Goal: Information Seeking & Learning: Learn about a topic

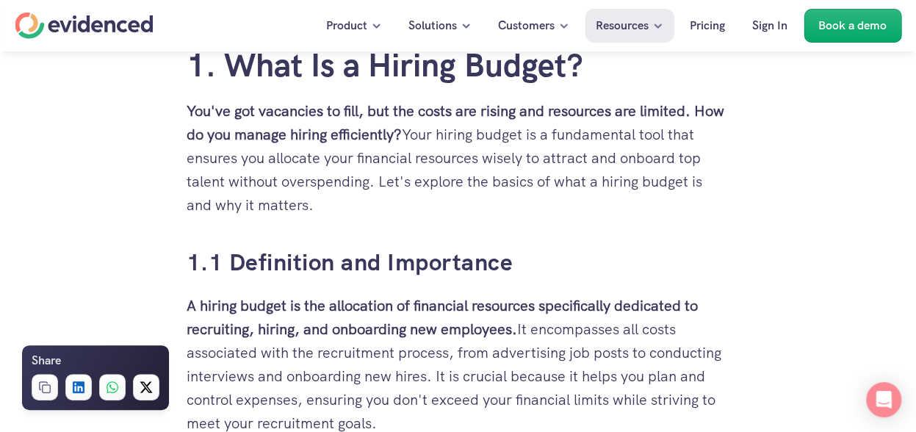
scroll to position [687, 0]
drag, startPoint x: 409, startPoint y: 127, endPoint x: 545, endPoint y: 142, distance: 137.3
click at [545, 142] on p "You've got vacancies to fill, but the costs are rising and resources are limite…" at bounding box center [457, 156] width 543 height 117
drag, startPoint x: 545, startPoint y: 142, endPoint x: 535, endPoint y: 220, distance: 78.5
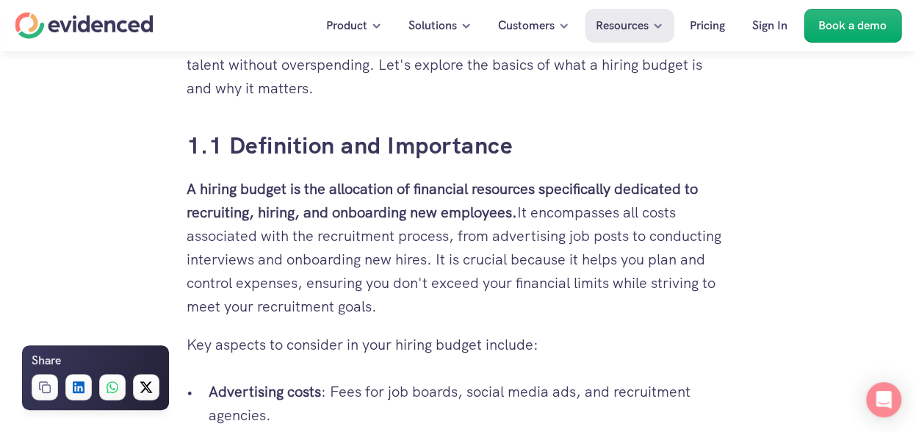
scroll to position [814, 0]
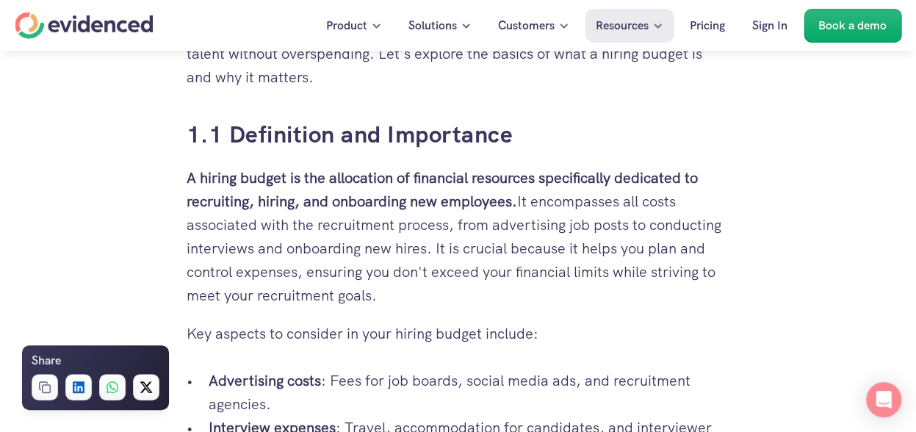
click at [389, 289] on p "A hiring budget is the allocation of financial resources specifically dedicated…" at bounding box center [457, 236] width 543 height 141
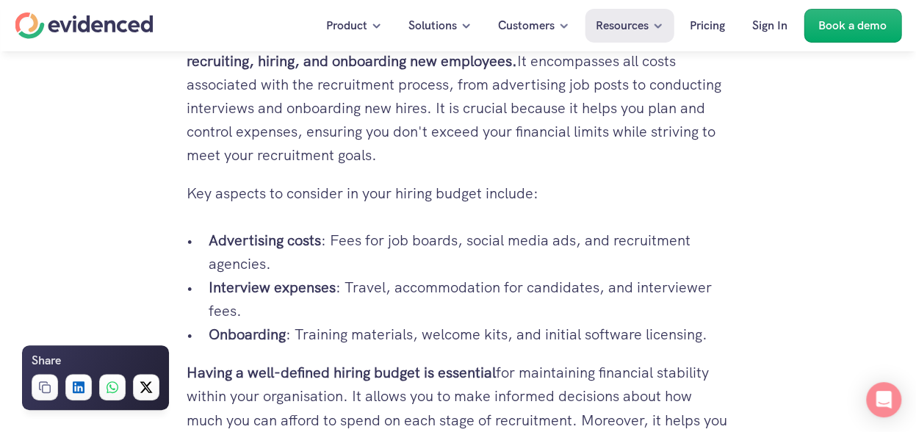
scroll to position [882, 0]
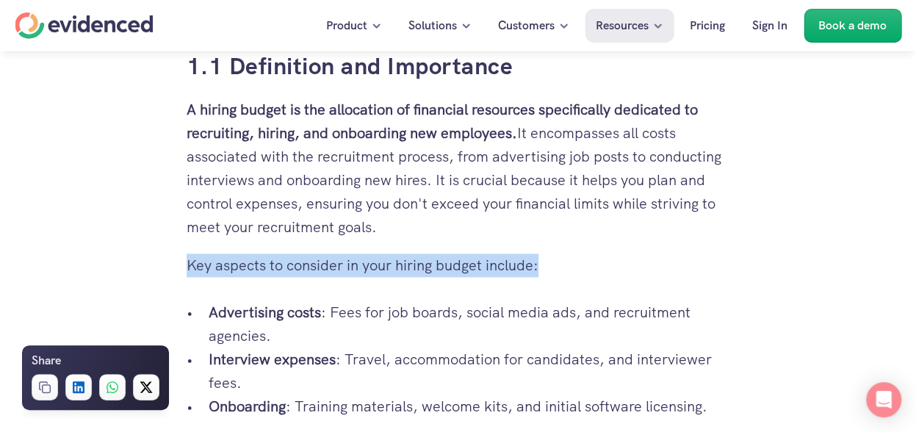
drag, startPoint x: 543, startPoint y: 265, endPoint x: 167, endPoint y: 278, distance: 375.4
drag, startPoint x: 185, startPoint y: 268, endPoint x: 549, endPoint y: 265, distance: 364.2
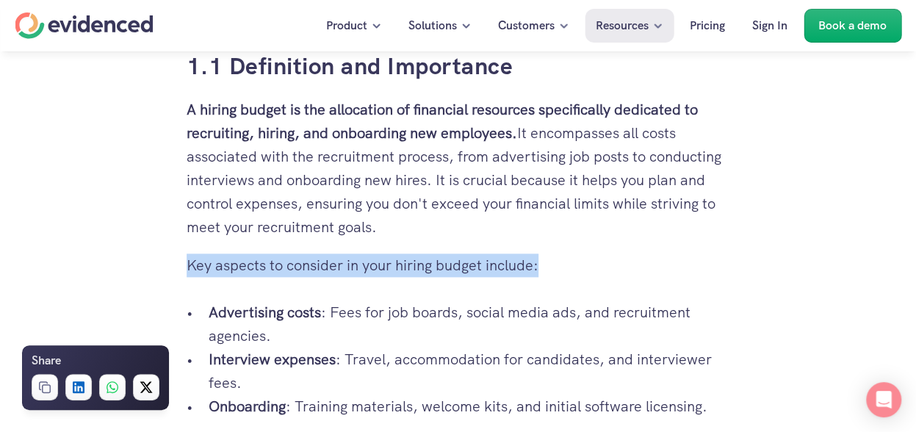
click at [549, 265] on p "Key aspects to consider in your hiring budget include:" at bounding box center [457, 264] width 543 height 23
drag, startPoint x: 539, startPoint y: 265, endPoint x: 182, endPoint y: 269, distance: 356.8
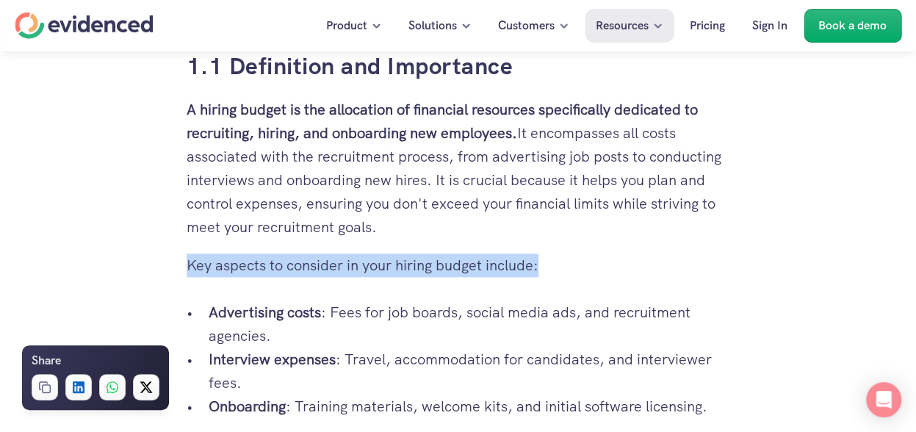
click at [196, 265] on p "Key aspects to consider in your hiring budget include:" at bounding box center [457, 264] width 543 height 23
drag, startPoint x: 186, startPoint y: 265, endPoint x: 546, endPoint y: 255, distance: 360.6
click at [546, 255] on p "Key aspects to consider in your hiring budget include:" at bounding box center [457, 264] width 543 height 23
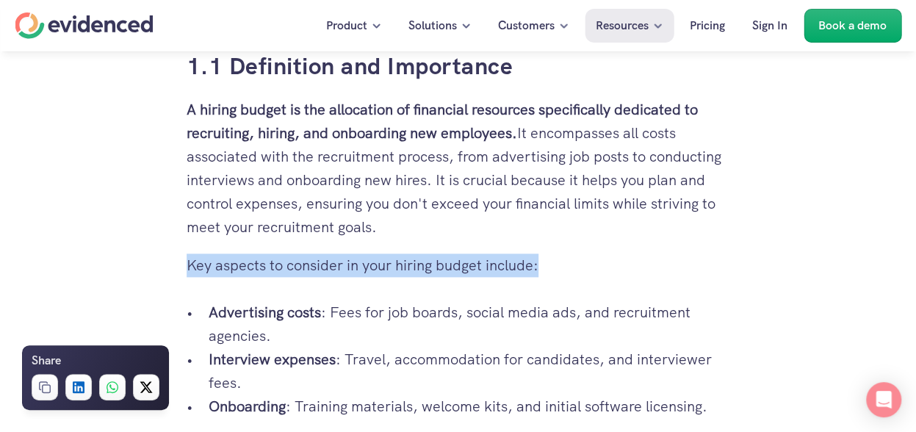
click at [546, 255] on p "Key aspects to consider in your hiring budget include:" at bounding box center [457, 264] width 543 height 23
drag, startPoint x: 540, startPoint y: 261, endPoint x: 167, endPoint y: 278, distance: 373.4
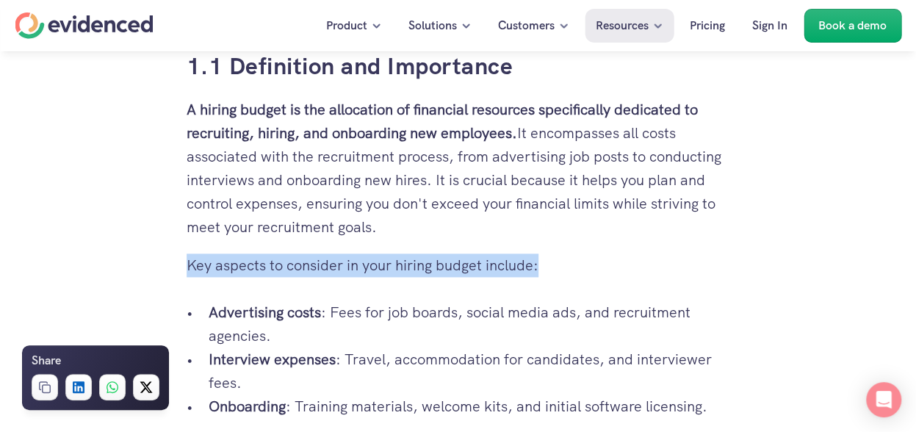
drag, startPoint x: 186, startPoint y: 262, endPoint x: 578, endPoint y: 258, distance: 391.3
click at [578, 258] on p "Key aspects to consider in your hiring budget include:" at bounding box center [457, 264] width 543 height 23
drag, startPoint x: 578, startPoint y: 258, endPoint x: 548, endPoint y: 260, distance: 29.4
click at [548, 260] on p "Key aspects to consider in your hiring budget include:" at bounding box center [457, 264] width 543 height 23
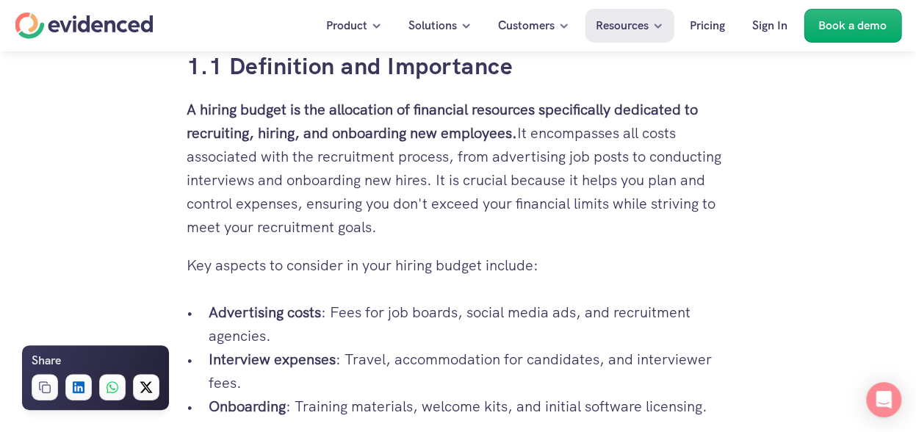
click at [539, 263] on p "Key aspects to consider in your hiring budget include:" at bounding box center [457, 264] width 543 height 23
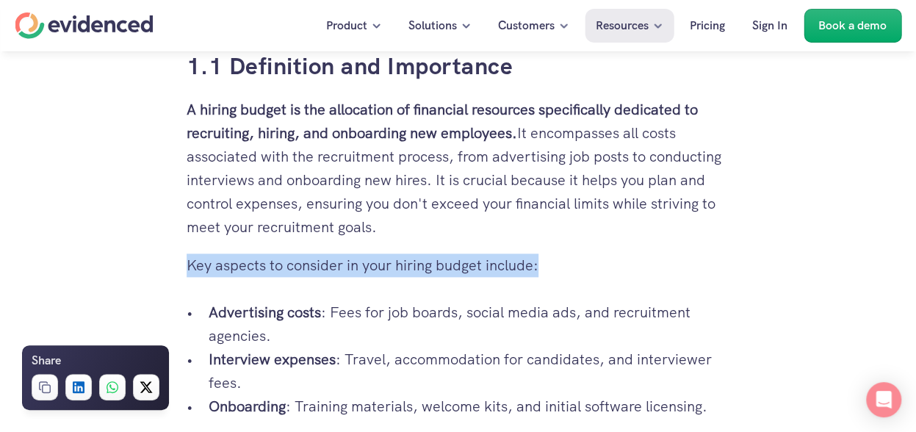
drag, startPoint x: 540, startPoint y: 265, endPoint x: 176, endPoint y: 281, distance: 364.5
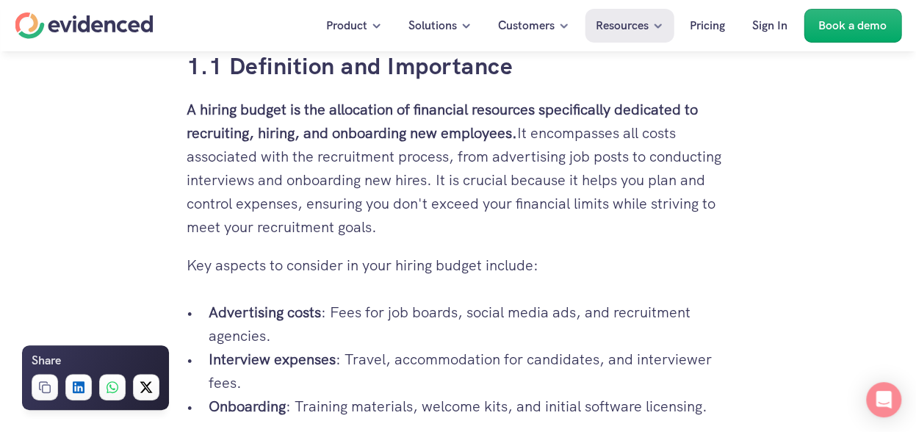
drag, startPoint x: 176, startPoint y: 281, endPoint x: 115, endPoint y: 236, distance: 76.7
click at [301, 224] on p "A hiring budget is the allocation of financial resources specifically dedicated…" at bounding box center [457, 168] width 543 height 141
click at [380, 225] on p "A hiring budget is the allocation of financial resources specifically dedicated…" at bounding box center [457, 168] width 543 height 141
drag, startPoint x: 379, startPoint y: 225, endPoint x: 523, endPoint y: 137, distance: 169.4
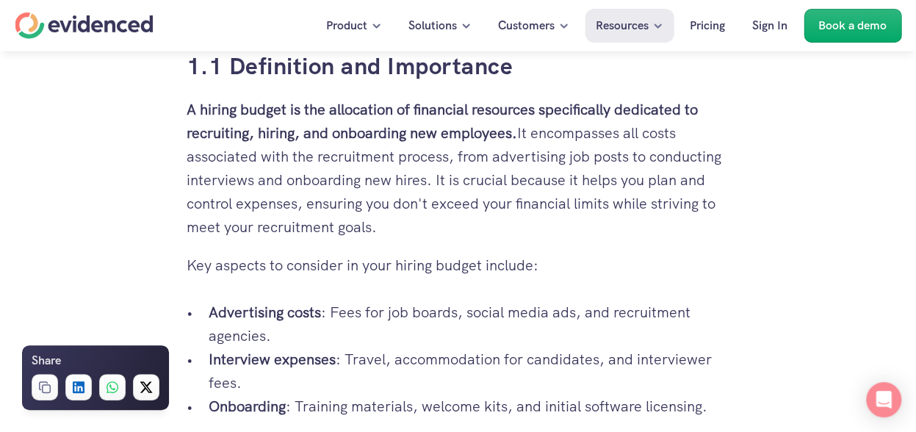
click at [523, 137] on p "A hiring budget is the allocation of financial resources specifically dedicated…" at bounding box center [457, 168] width 543 height 141
drag, startPoint x: 523, startPoint y: 134, endPoint x: 534, endPoint y: 230, distance: 96.8
click at [534, 230] on p "A hiring budget is the allocation of financial resources specifically dedicated…" at bounding box center [457, 168] width 543 height 141
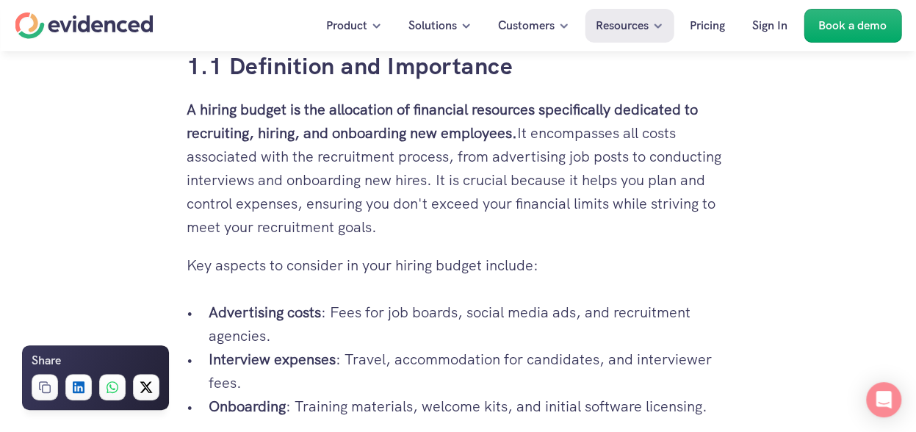
drag, startPoint x: 534, startPoint y: 230, endPoint x: 452, endPoint y: 236, distance: 82.4
click at [452, 236] on p "A hiring budget is the allocation of financial resources specifically dedicated…" at bounding box center [457, 168] width 543 height 141
drag, startPoint x: 380, startPoint y: 231, endPoint x: 487, endPoint y: 221, distance: 107.0
click at [487, 221] on p "A hiring budget is the allocation of financial resources specifically dedicated…" at bounding box center [457, 168] width 543 height 141
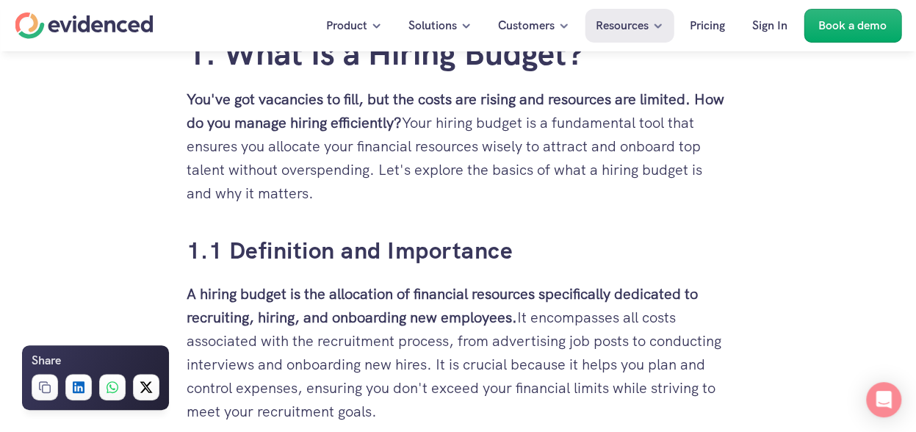
scroll to position [699, 0]
drag, startPoint x: 409, startPoint y: 120, endPoint x: 420, endPoint y: 187, distance: 67.7
click at [420, 187] on p "You've got vacancies to fill, but the costs are rising and resources are limite…" at bounding box center [457, 145] width 543 height 117
drag, startPoint x: 420, startPoint y: 187, endPoint x: 357, endPoint y: 190, distance: 63.2
click at [357, 190] on p "You've got vacancies to fill, but the costs are rising and resources are limite…" at bounding box center [457, 145] width 543 height 117
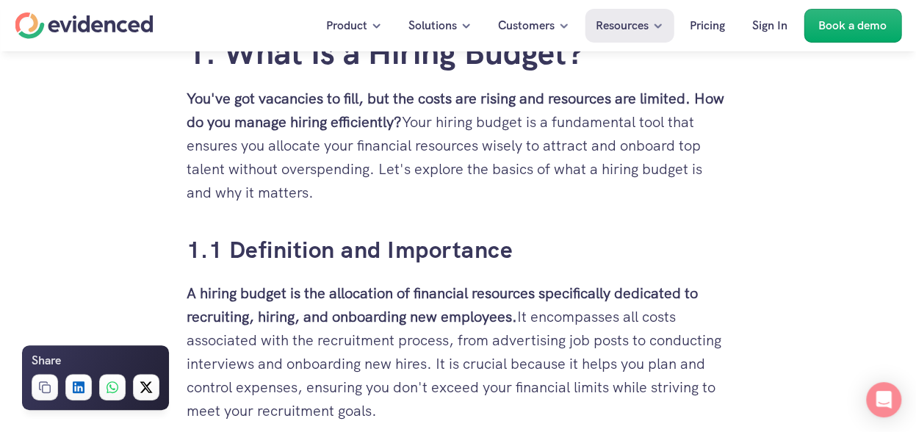
click at [320, 189] on p "You've got vacancies to fill, but the costs are rising and resources are limite…" at bounding box center [457, 145] width 543 height 117
drag, startPoint x: 407, startPoint y: 120, endPoint x: 436, endPoint y: 186, distance: 72.0
click at [436, 186] on p "You've got vacancies to fill, but the costs are rising and resources are limite…" at bounding box center [457, 145] width 543 height 117
drag, startPoint x: 436, startPoint y: 186, endPoint x: 417, endPoint y: 196, distance: 21.7
click at [417, 196] on p "You've got vacancies to fill, but the costs are rising and resources are limite…" at bounding box center [457, 145] width 543 height 117
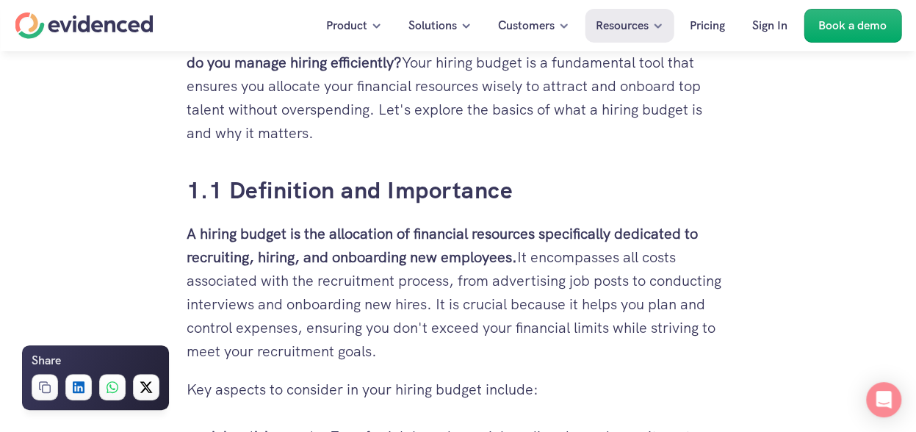
scroll to position [759, 0]
drag, startPoint x: 379, startPoint y: 355, endPoint x: 137, endPoint y: 237, distance: 269.6
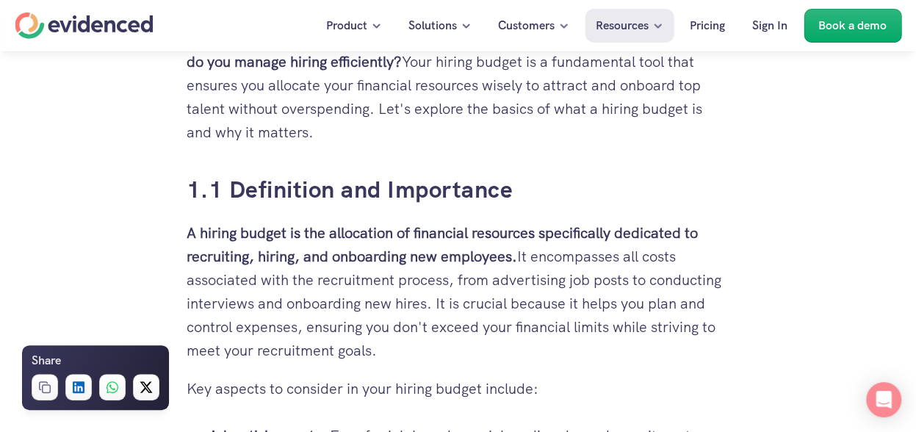
drag, startPoint x: 187, startPoint y: 231, endPoint x: 404, endPoint y: 346, distance: 245.0
click at [404, 346] on p "A hiring budget is the allocation of financial resources specifically dedicated…" at bounding box center [457, 291] width 543 height 141
click at [399, 349] on p "A hiring budget is the allocation of financial resources specifically dedicated…" at bounding box center [457, 291] width 543 height 141
click at [385, 350] on p "A hiring budget is the allocation of financial resources specifically dedicated…" at bounding box center [457, 291] width 543 height 141
drag, startPoint x: 378, startPoint y: 351, endPoint x: 186, endPoint y: 242, distance: 220.6
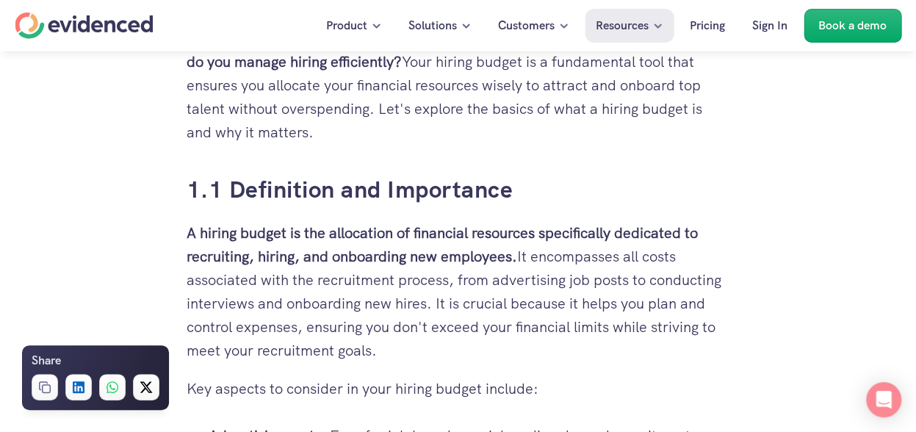
click at [186, 242] on p "A hiring budget is the allocation of financial resources specifically dedicated…" at bounding box center [457, 291] width 543 height 141
drag, startPoint x: 186, startPoint y: 242, endPoint x: 162, endPoint y: 235, distance: 25.8
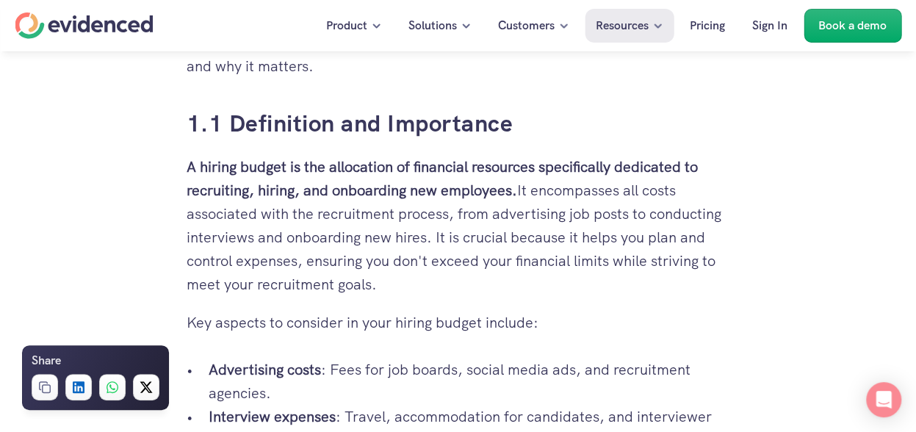
scroll to position [827, 0]
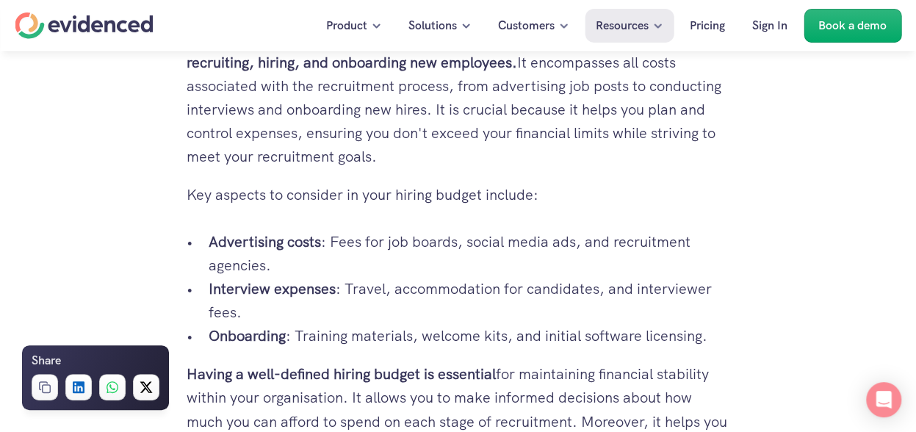
scroll to position [954, 0]
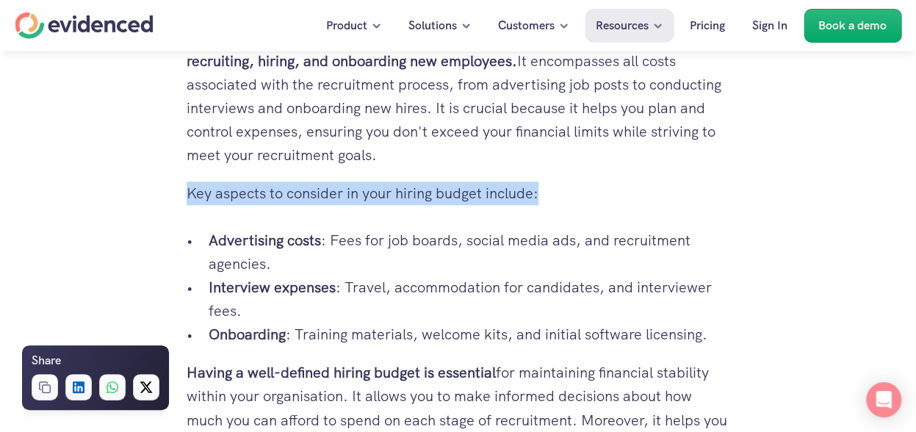
drag, startPoint x: 185, startPoint y: 189, endPoint x: 548, endPoint y: 192, distance: 362.7
click at [548, 192] on p "Key aspects to consider in your hiring budget include:" at bounding box center [457, 192] width 543 height 23
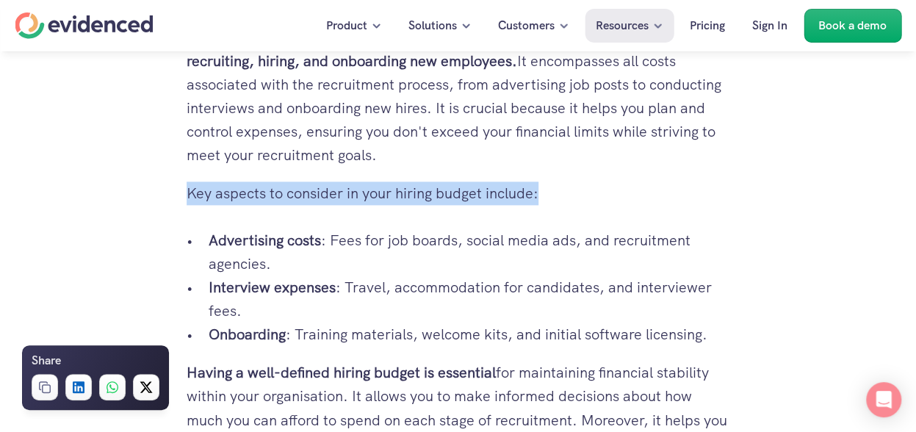
click at [544, 194] on p "Key aspects to consider in your hiring budget include:" at bounding box center [457, 192] width 543 height 23
drag, startPoint x: 544, startPoint y: 194, endPoint x: 189, endPoint y: 200, distance: 355.4
click at [189, 200] on p "Key aspects to consider in your hiring budget include:" at bounding box center [457, 192] width 543 height 23
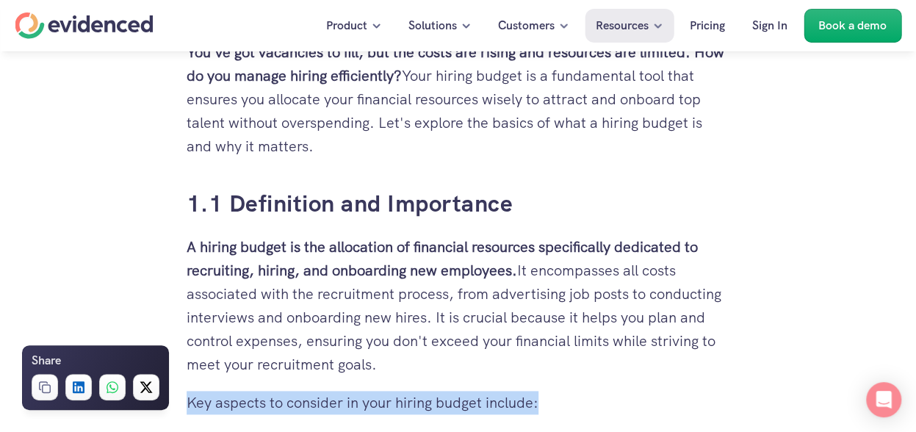
scroll to position [747, 0]
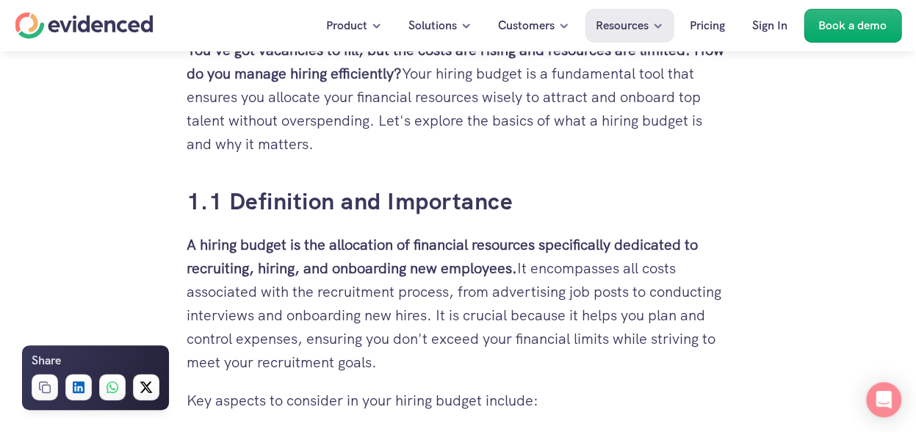
click at [386, 369] on p "A hiring budget is the allocation of financial resources specifically dedicated…" at bounding box center [457, 303] width 543 height 141
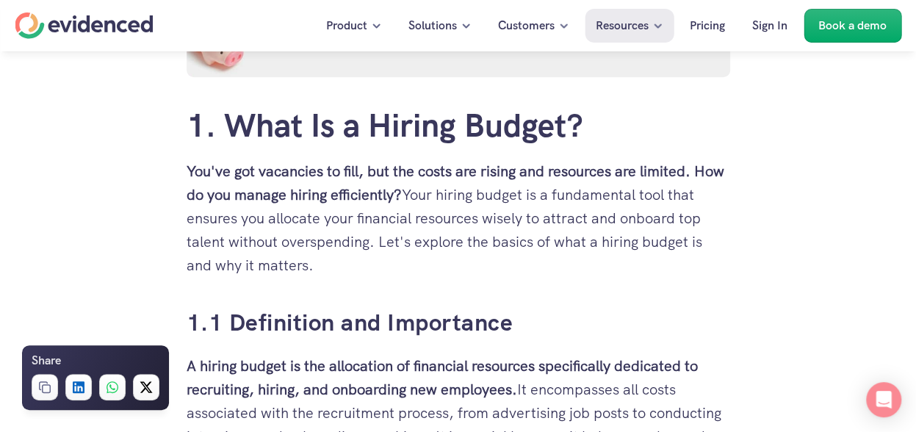
scroll to position [626, 0]
drag, startPoint x: 407, startPoint y: 190, endPoint x: 534, endPoint y: 264, distance: 146.7
click at [534, 264] on p "You've got vacancies to fill, but the costs are rising and resources are limite…" at bounding box center [457, 218] width 543 height 117
drag, startPoint x: 534, startPoint y: 264, endPoint x: 436, endPoint y: 257, distance: 98.6
click at [436, 257] on p "You've got vacancies to fill, but the costs are rising and resources are limite…" at bounding box center [457, 218] width 543 height 117
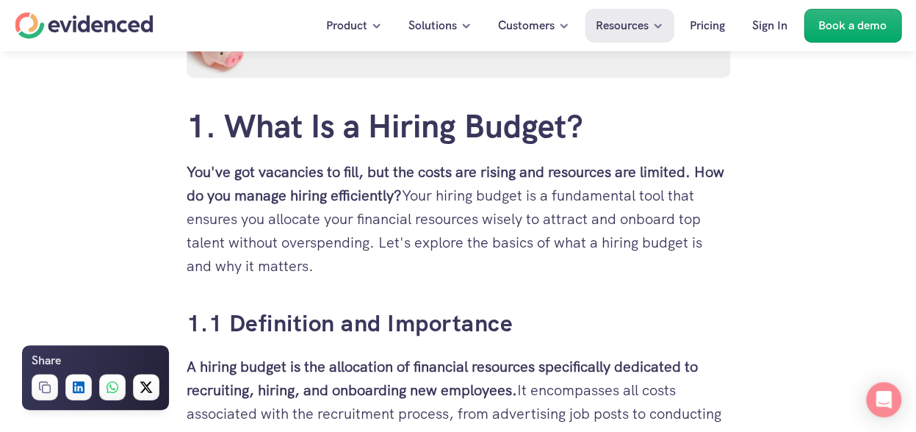
click at [330, 266] on p "You've got vacancies to fill, but the costs are rising and resources are limite…" at bounding box center [457, 218] width 543 height 117
drag, startPoint x: 409, startPoint y: 196, endPoint x: 424, endPoint y: 269, distance: 74.3
click at [424, 269] on p "You've got vacancies to fill, but the costs are rising and resources are limite…" at bounding box center [457, 218] width 543 height 117
drag, startPoint x: 424, startPoint y: 269, endPoint x: 394, endPoint y: 269, distance: 30.8
click at [394, 269] on p "You've got vacancies to fill, but the costs are rising and resources are limite…" at bounding box center [457, 218] width 543 height 117
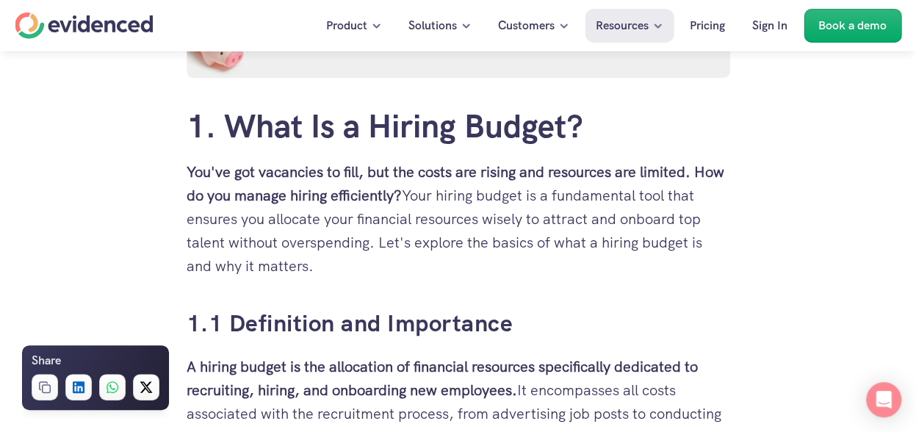
click at [360, 270] on p "You've got vacancies to fill, but the costs are rising and resources are limite…" at bounding box center [457, 218] width 543 height 117
drag, startPoint x: 407, startPoint y: 197, endPoint x: 393, endPoint y: 272, distance: 75.5
click at [393, 272] on p "You've got vacancies to fill, but the costs are rising and resources are limite…" at bounding box center [457, 218] width 543 height 117
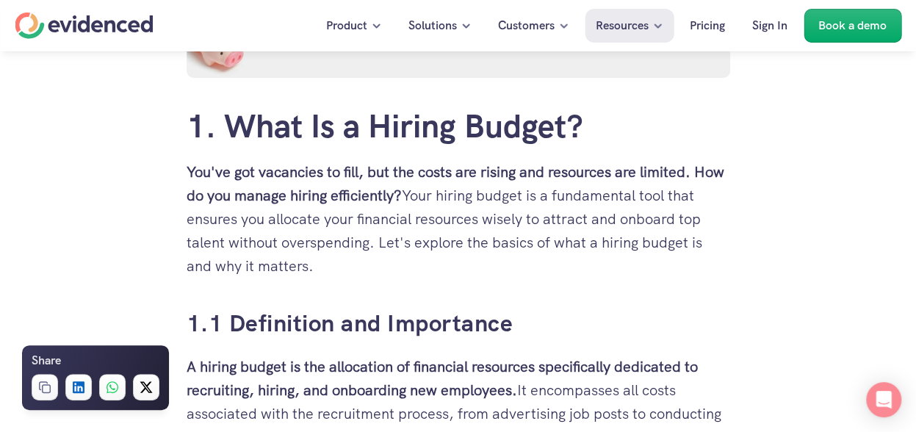
drag, startPoint x: 410, startPoint y: 197, endPoint x: 411, endPoint y: 268, distance: 70.5
click at [411, 268] on p "You've got vacancies to fill, but the costs are rising and resources are limite…" at bounding box center [457, 218] width 543 height 117
drag, startPoint x: 411, startPoint y: 268, endPoint x: 395, endPoint y: 272, distance: 16.7
click at [395, 272] on p "You've got vacancies to fill, but the costs are rising and resources are limite…" at bounding box center [457, 218] width 543 height 117
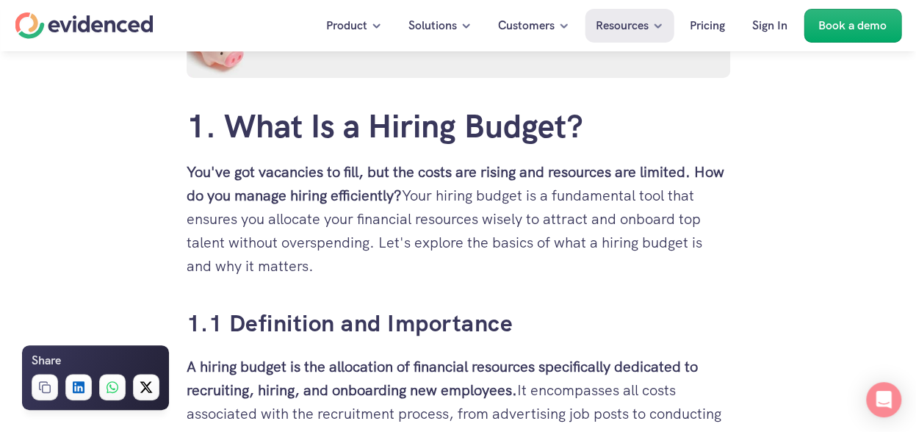
click at [395, 272] on p "You've got vacancies to fill, but the costs are rising and resources are limite…" at bounding box center [457, 218] width 543 height 117
drag, startPoint x: 409, startPoint y: 195, endPoint x: 443, endPoint y: 272, distance: 85.1
click at [443, 272] on p "You've got vacancies to fill, but the costs are rising and resources are limite…" at bounding box center [457, 218] width 543 height 117
drag, startPoint x: 443, startPoint y: 272, endPoint x: 408, endPoint y: 276, distance: 35.4
click at [408, 276] on p "You've got vacancies to fill, but the costs are rising and resources are limite…" at bounding box center [457, 218] width 543 height 117
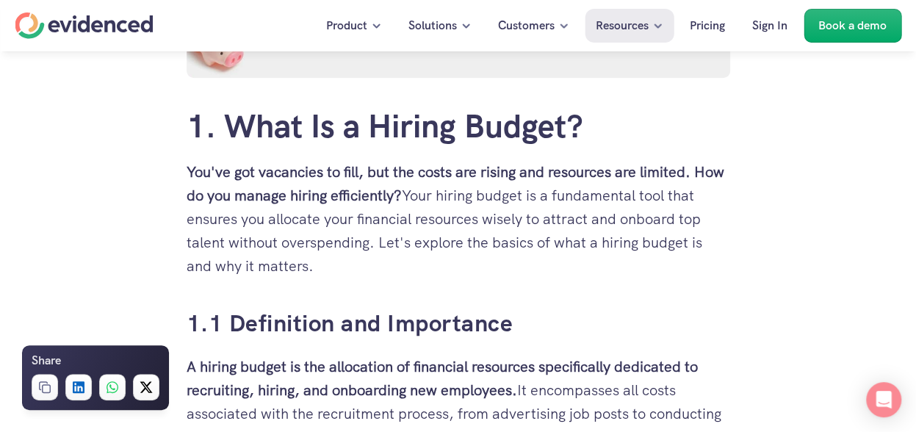
click at [408, 276] on p "You've got vacancies to fill, but the costs are rising and resources are limite…" at bounding box center [457, 218] width 543 height 117
drag, startPoint x: 412, startPoint y: 199, endPoint x: 413, endPoint y: 259, distance: 60.2
click at [413, 259] on p "You've got vacancies to fill, but the costs are rising and resources are limite…" at bounding box center [457, 218] width 543 height 117
drag, startPoint x: 413, startPoint y: 259, endPoint x: 408, endPoint y: 196, distance: 63.3
click at [408, 196] on p "You've got vacancies to fill, but the costs are rising and resources are limite…" at bounding box center [457, 218] width 543 height 117
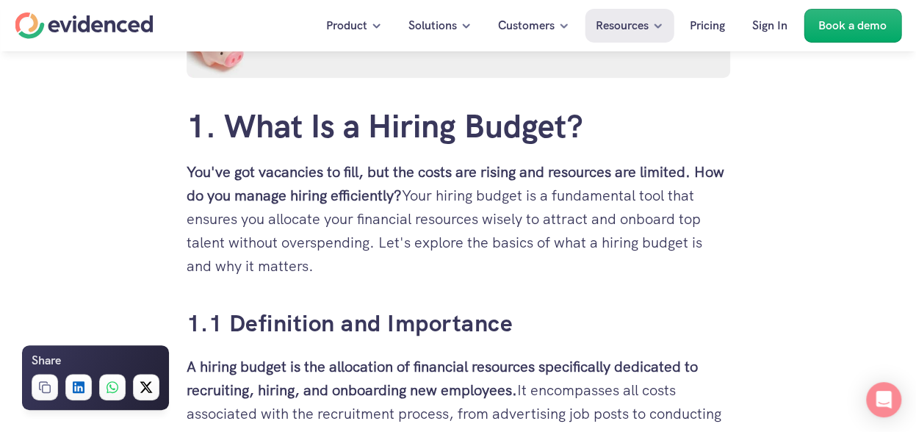
drag, startPoint x: 408, startPoint y: 196, endPoint x: 422, endPoint y: 256, distance: 61.8
click at [422, 256] on p "You've got vacancies to fill, but the costs are rising and resources are limite…" at bounding box center [457, 218] width 543 height 117
drag, startPoint x: 422, startPoint y: 256, endPoint x: 411, endPoint y: 286, distance: 31.4
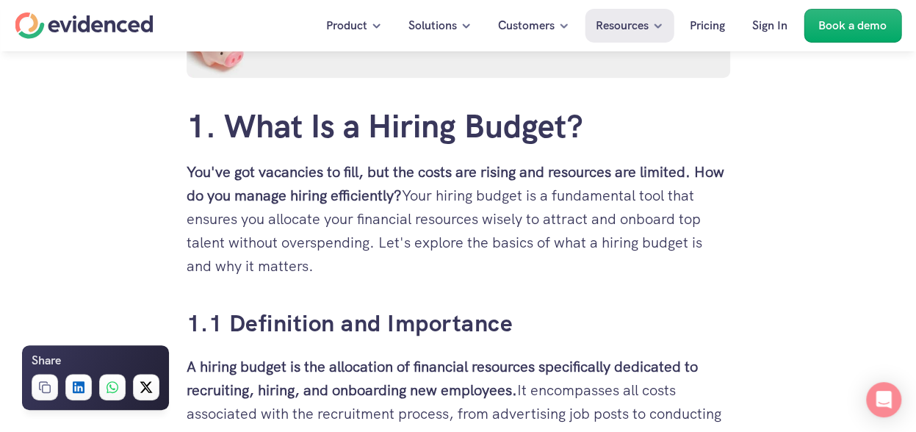
drag, startPoint x: 410, startPoint y: 197, endPoint x: 427, endPoint y: 267, distance: 72.7
click at [427, 267] on p "You've got vacancies to fill, but the costs are rising and resources are limite…" at bounding box center [457, 218] width 543 height 117
drag, startPoint x: 407, startPoint y: 193, endPoint x: 420, endPoint y: 258, distance: 66.7
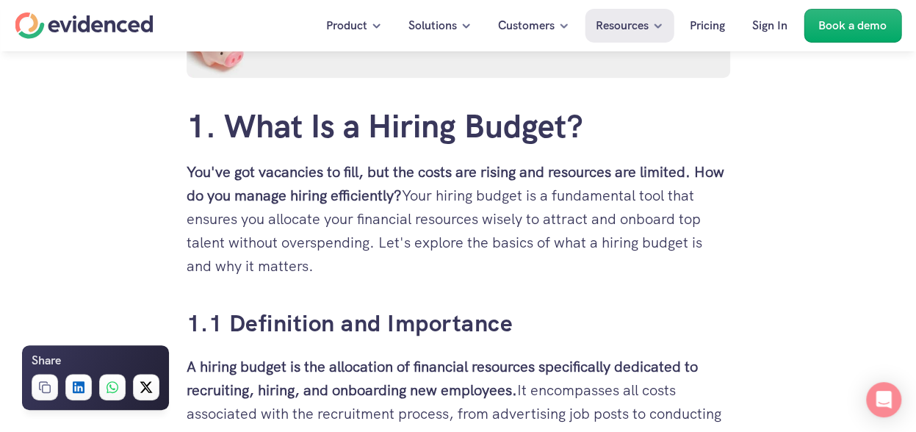
click at [420, 258] on p "You've got vacancies to fill, but the costs are rising and resources are limite…" at bounding box center [457, 218] width 543 height 117
drag, startPoint x: 420, startPoint y: 258, endPoint x: 402, endPoint y: 276, distance: 24.9
click at [402, 276] on p "You've got vacancies to fill, but the costs are rising and resources are limite…" at bounding box center [457, 218] width 543 height 117
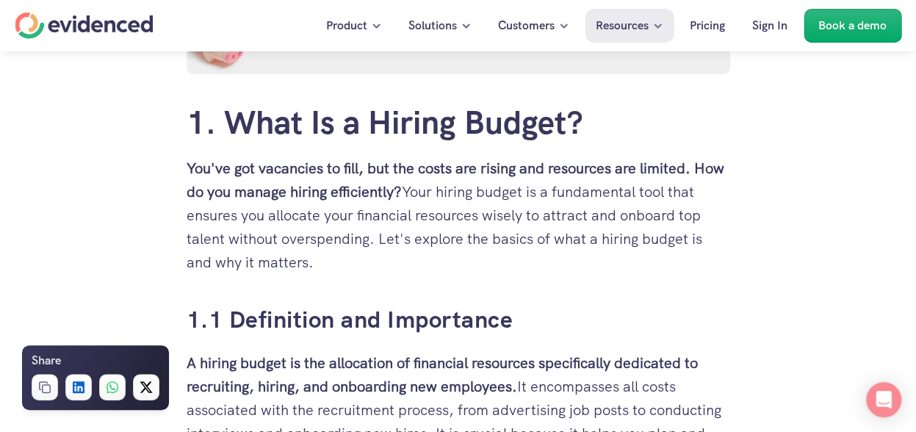
scroll to position [628, 0]
drag, startPoint x: 410, startPoint y: 190, endPoint x: 319, endPoint y: 262, distance: 116.6
click at [319, 262] on p "You've got vacancies to fill, but the costs are rising and resources are limite…" at bounding box center [457, 215] width 543 height 117
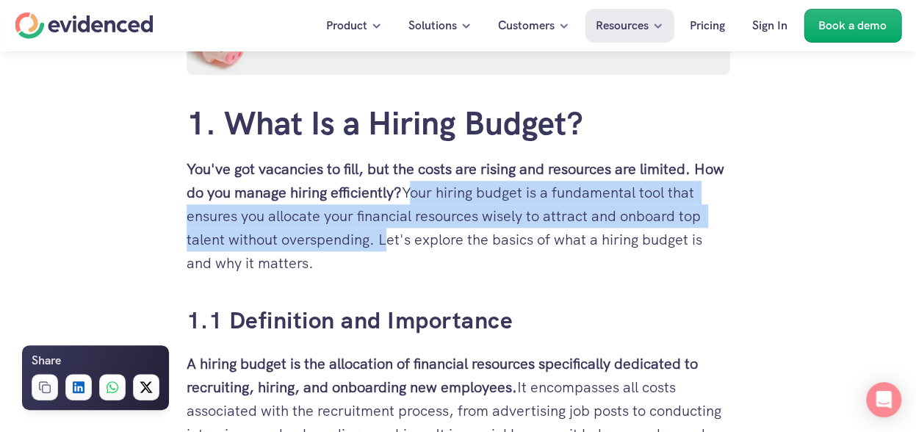
drag, startPoint x: 407, startPoint y: 192, endPoint x: 377, endPoint y: 244, distance: 60.8
click at [377, 244] on p "You've got vacancies to fill, but the costs are rising and resources are limite…" at bounding box center [457, 215] width 543 height 117
copy p "Your hiring budget is a fundamental tool that ensures you allocate your financi…"
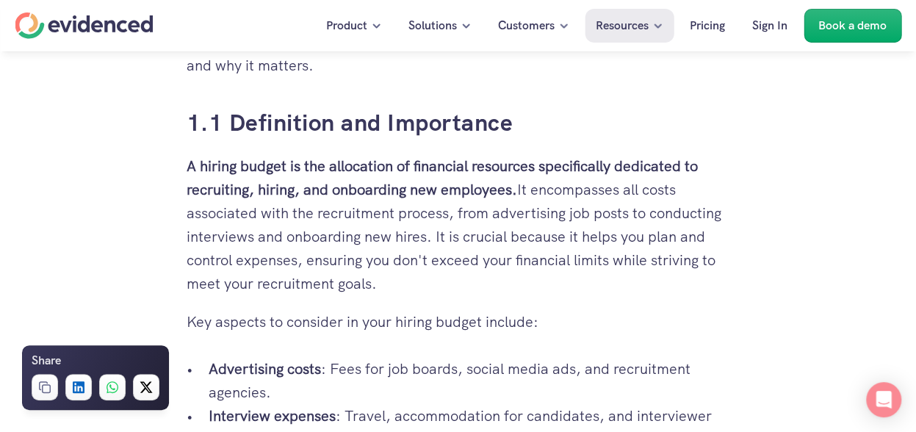
scroll to position [827, 0]
drag, startPoint x: 188, startPoint y: 162, endPoint x: 515, endPoint y: 283, distance: 349.1
click at [515, 283] on p "A hiring budget is the allocation of financial resources specifically dedicated…" at bounding box center [457, 223] width 543 height 141
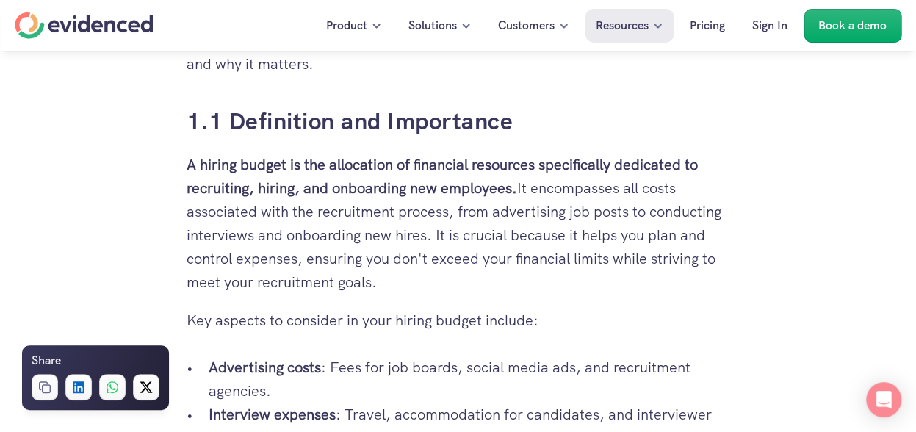
copy p "A hiring budget is the allocation of financial resources specifically dedicated…"
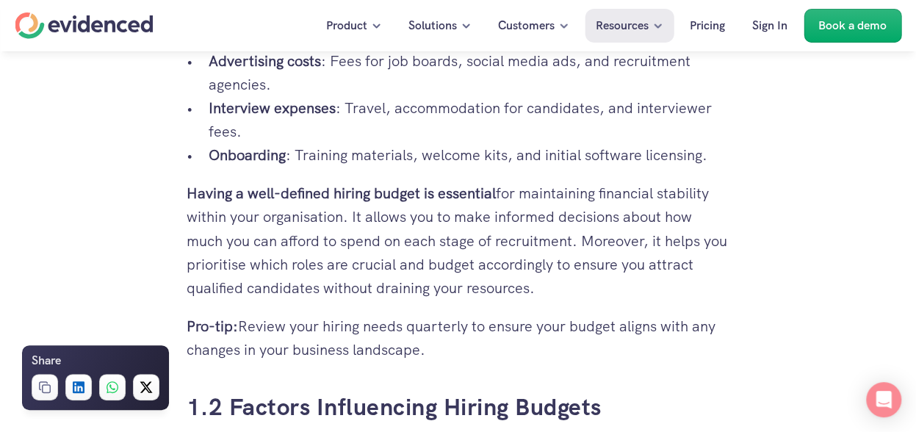
scroll to position [1109, 0]
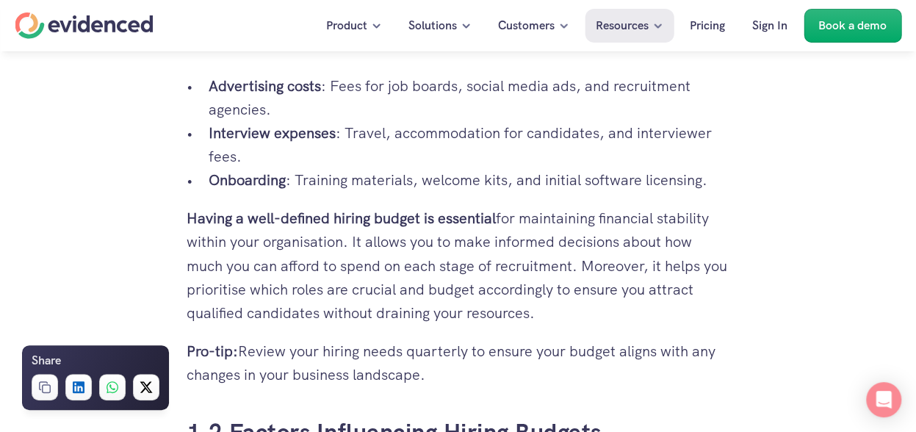
drag, startPoint x: 185, startPoint y: 218, endPoint x: 536, endPoint y: 308, distance: 362.2
copy p "Having a well-defined hiring budget is essential for maintaining financial stab…"
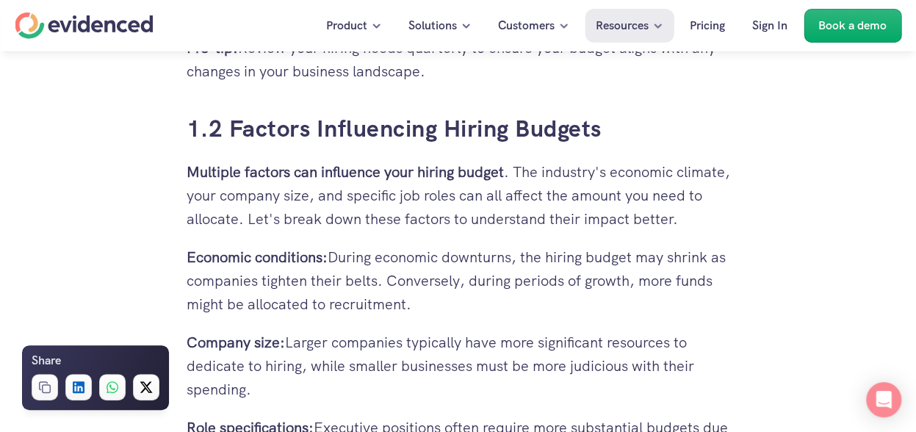
scroll to position [1412, 0]
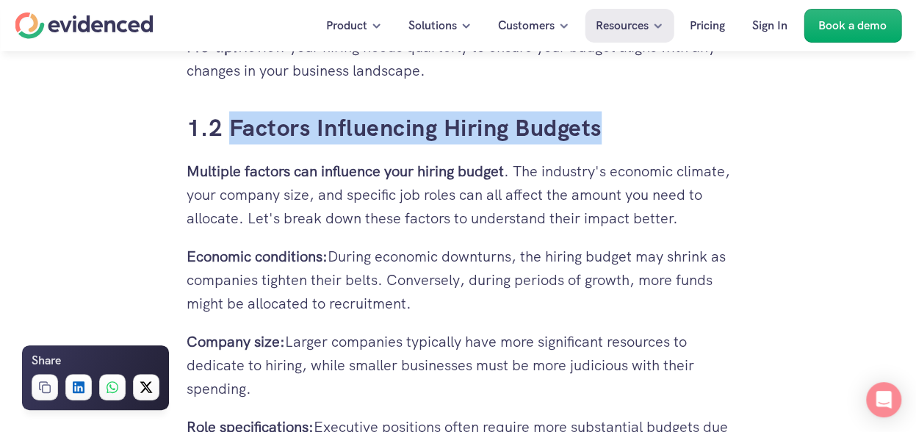
drag, startPoint x: 614, startPoint y: 126, endPoint x: 229, endPoint y: 143, distance: 385.1
click at [229, 143] on h3 "1.2 Factors Influencing Hiring Budgets" at bounding box center [457, 128] width 543 height 33
copy link "Factors Influencing Hiring Budgets"
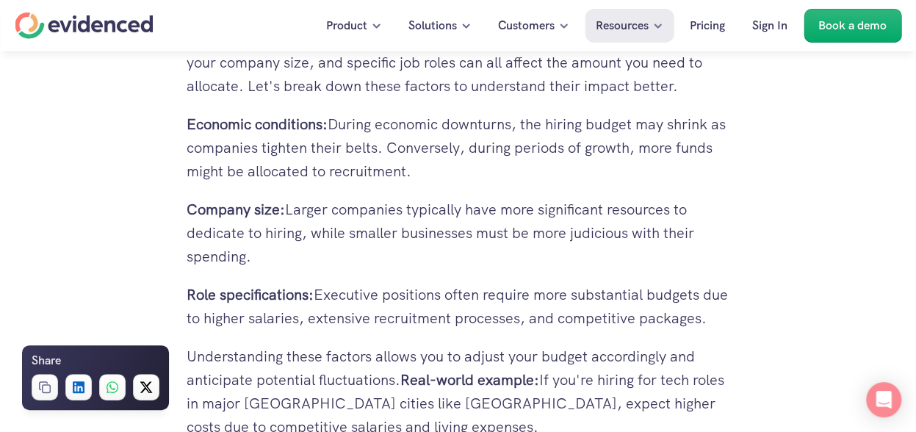
scroll to position [1545, 0]
drag, startPoint x: 185, startPoint y: 140, endPoint x: 471, endPoint y: 190, distance: 289.9
copy p "Economic conditions: During economic downturns, the hiring budget may shrink as…"
drag, startPoint x: 185, startPoint y: 230, endPoint x: 258, endPoint y: 271, distance: 84.1
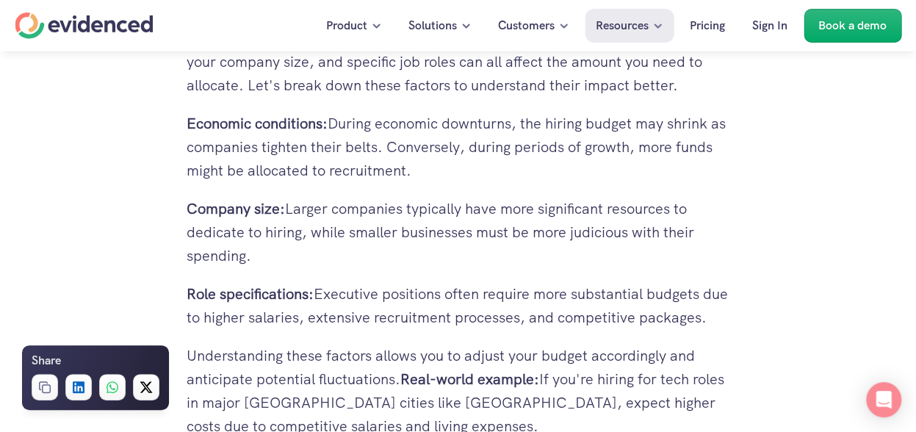
drag, startPoint x: 258, startPoint y: 271, endPoint x: 406, endPoint y: 283, distance: 148.1
click at [406, 267] on p "Company size: Larger companies typically have more significant resources to ded…" at bounding box center [457, 232] width 543 height 70
copy p "Company size: Larger companies typically have more significant resources to ded…"
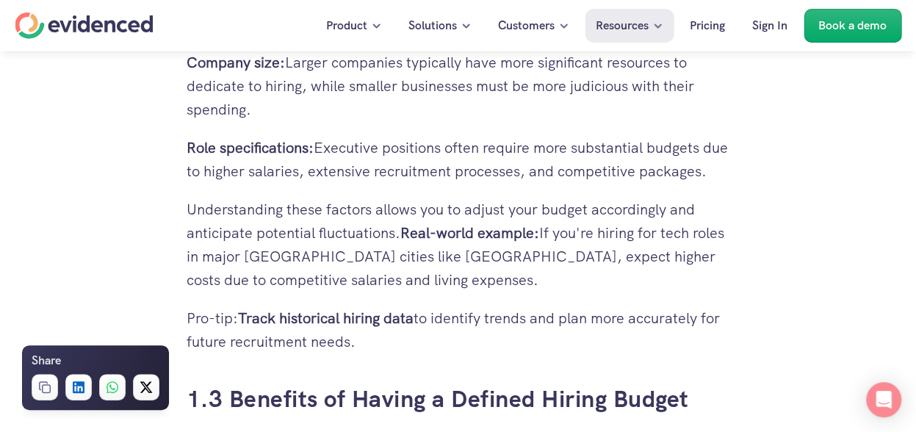
scroll to position [1703, 0]
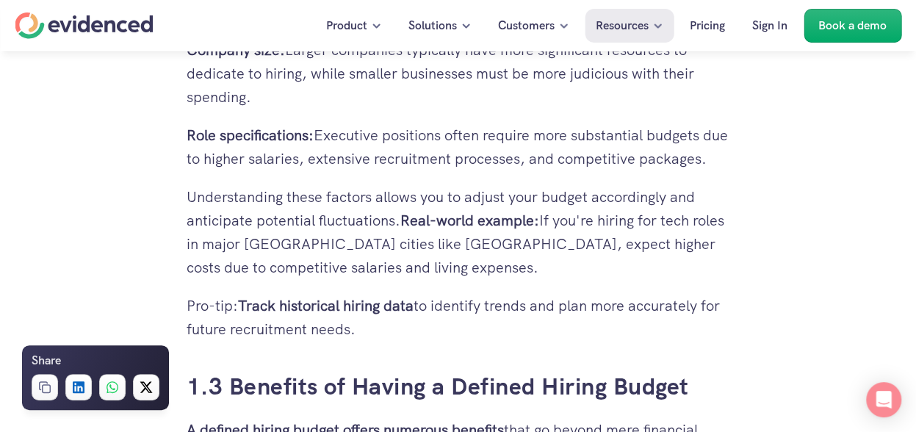
drag, startPoint x: 187, startPoint y: 153, endPoint x: 251, endPoint y: 208, distance: 83.9
click at [251, 170] on p "Role specifications: Executive positions often require more substantial budgets…" at bounding box center [457, 146] width 543 height 47
copy p "Role specifications: Executive positions often require more substantial budgets…"
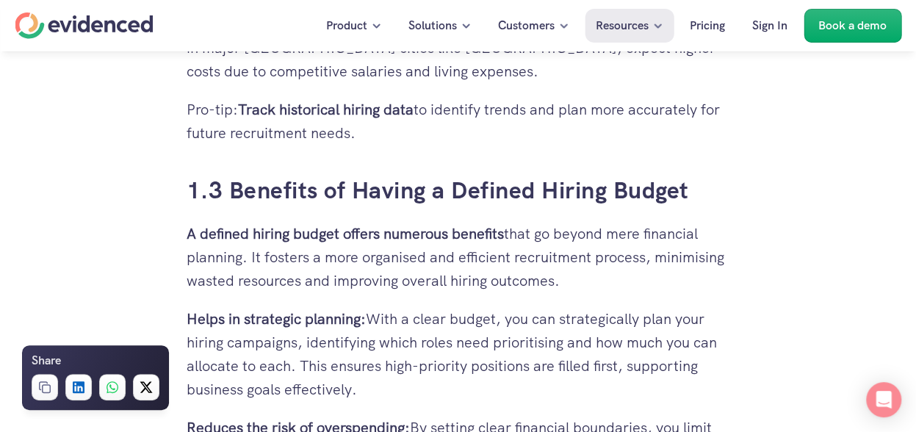
scroll to position [1923, 0]
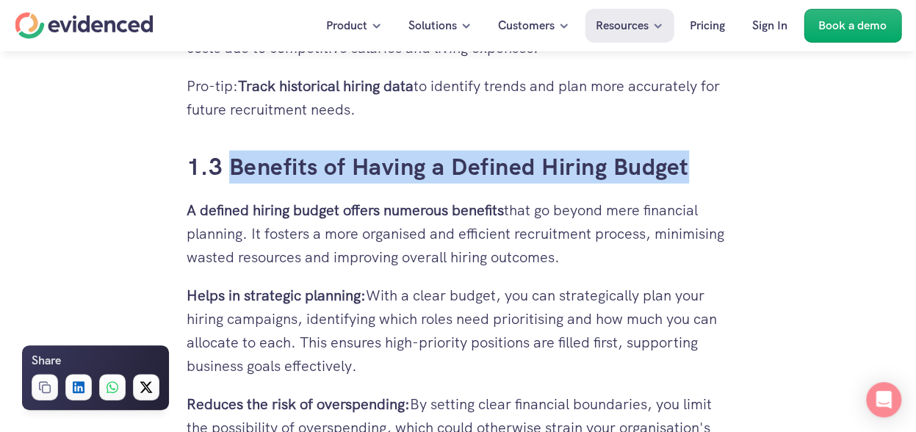
drag, startPoint x: 698, startPoint y: 218, endPoint x: 231, endPoint y: 189, distance: 468.5
copy link "Benefits of Having a Defined Hiring Budget"
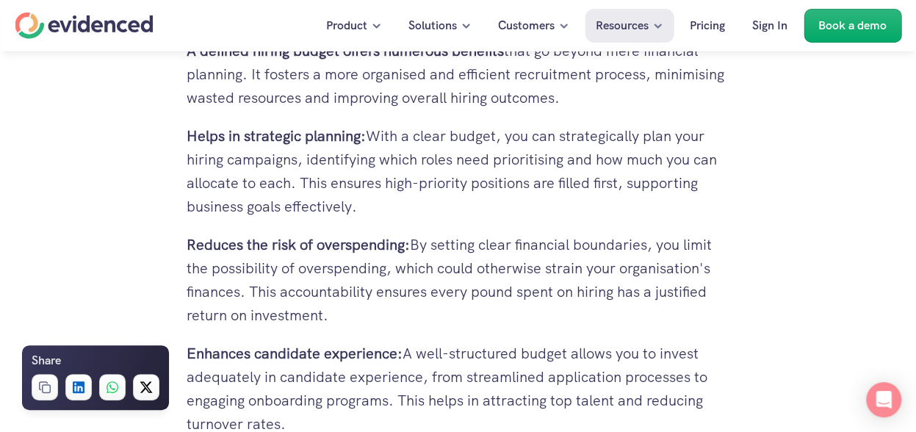
scroll to position [2083, 0]
drag, startPoint x: 185, startPoint y: 93, endPoint x: 456, endPoint y: 105, distance: 271.2
click at [456, 105] on div "Want to make more accurate hiring decisions? Watch a quick demo" at bounding box center [458, 79] width 916 height 56
drag, startPoint x: 456, startPoint y: 105, endPoint x: 576, endPoint y: 148, distance: 127.0
click at [576, 109] on p "A defined hiring budget offers numerous benefits that go beyond mere financial …" at bounding box center [457, 73] width 543 height 70
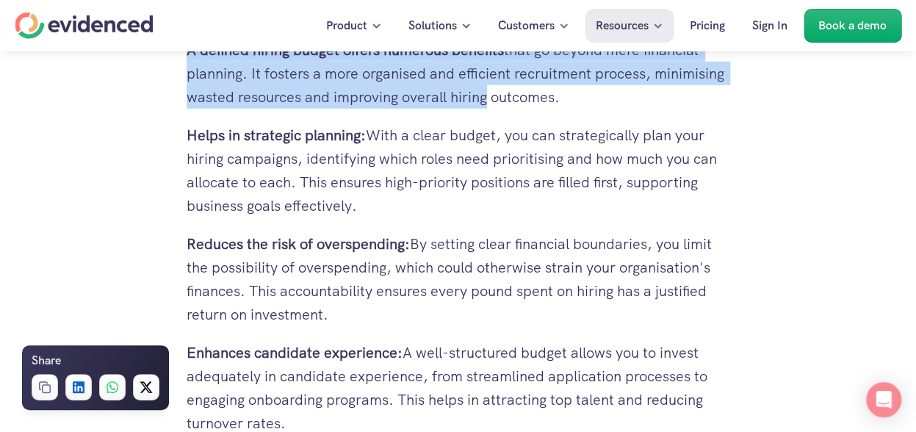
drag, startPoint x: 186, startPoint y: 96, endPoint x: 478, endPoint y: 134, distance: 294.0
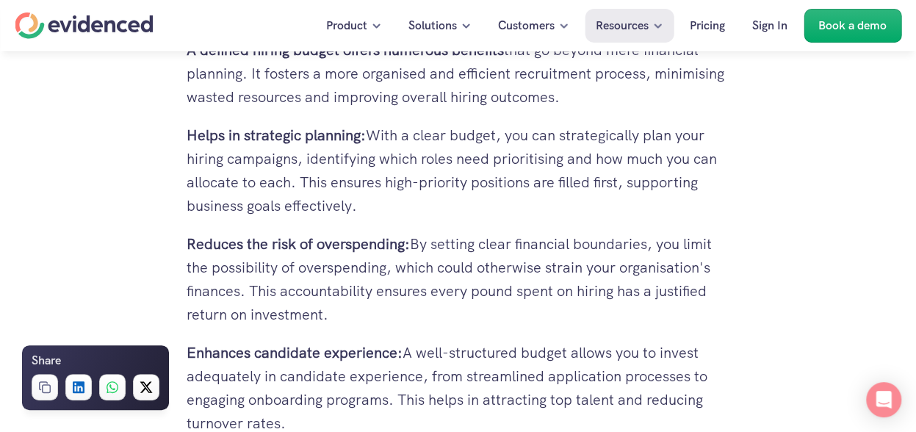
drag, startPoint x: 478, startPoint y: 134, endPoint x: 570, endPoint y: 153, distance: 93.6
click at [570, 109] on p "A defined hiring budget offers numerous benefits that go beyond mere financial …" at bounding box center [457, 73] width 543 height 70
drag, startPoint x: 184, startPoint y: 92, endPoint x: 212, endPoint y: 99, distance: 28.8
click at [212, 99] on div "Want to make more accurate hiring decisions? Watch a quick demo" at bounding box center [458, 79] width 916 height 56
drag, startPoint x: 181, startPoint y: 93, endPoint x: 560, endPoint y: 135, distance: 381.1
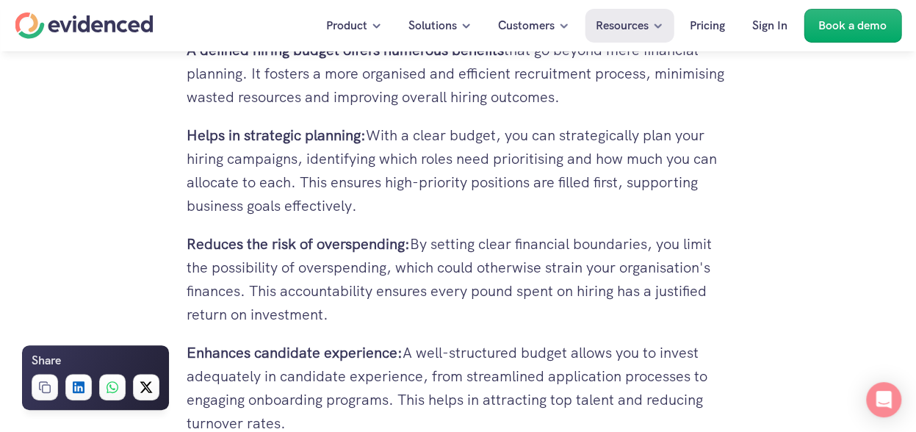
drag, startPoint x: 560, startPoint y: 135, endPoint x: 563, endPoint y: 143, distance: 8.6
click at [563, 109] on p "A defined hiring budget offers numerous benefits that go beyond mere financial …" at bounding box center [457, 73] width 543 height 70
click at [590, 109] on p "A defined hiring budget offers numerous benefits that go beyond mere financial …" at bounding box center [457, 73] width 543 height 70
drag, startPoint x: 562, startPoint y: 145, endPoint x: 183, endPoint y: 101, distance: 382.1
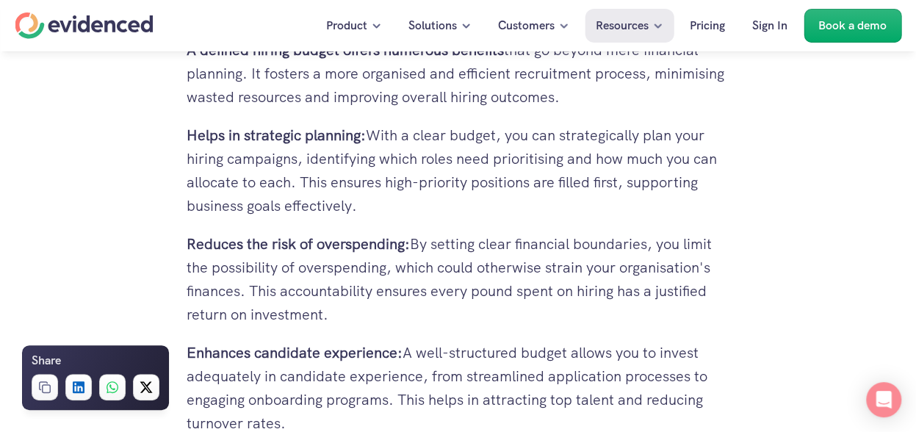
drag, startPoint x: 183, startPoint y: 101, endPoint x: 162, endPoint y: 104, distance: 21.4
click at [162, 104] on div "Want to make more accurate hiring decisions? Watch a quick demo" at bounding box center [458, 79] width 916 height 56
click at [189, 95] on div "Want to make more accurate hiring decisions? Watch a quick demo" at bounding box center [458, 79] width 916 height 56
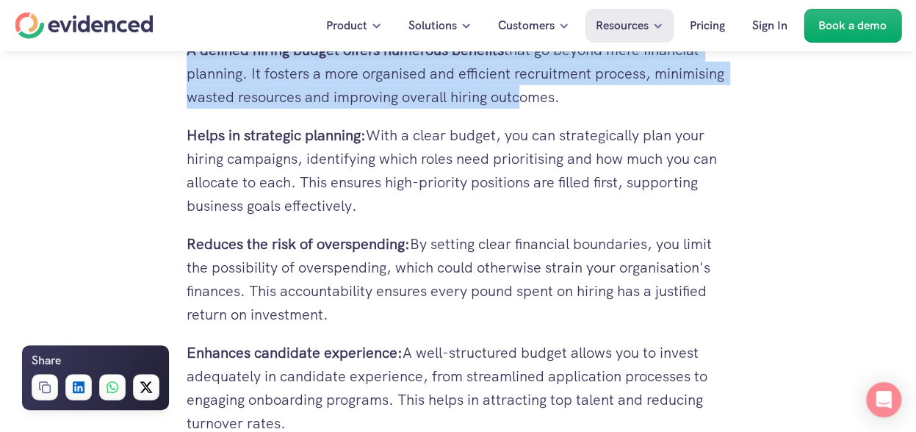
drag, startPoint x: 186, startPoint y: 95, endPoint x: 516, endPoint y: 153, distance: 334.7
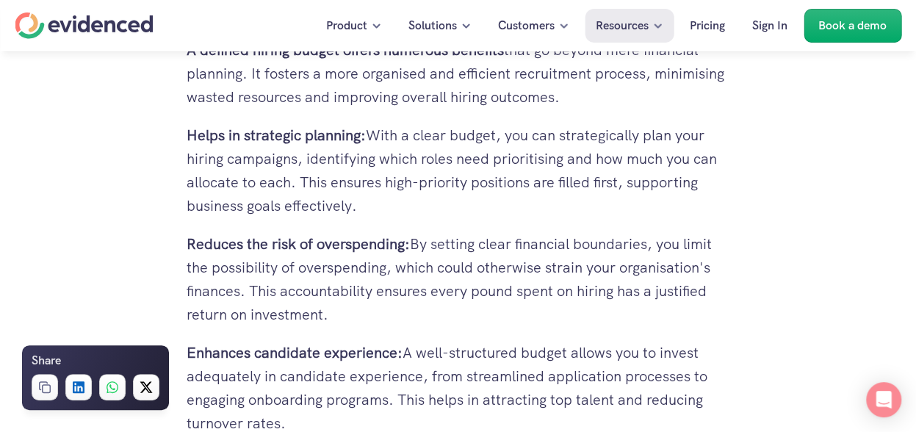
drag, startPoint x: 516, startPoint y: 153, endPoint x: 592, endPoint y: 156, distance: 76.4
click at [189, 98] on div "Want to make more accurate hiring decisions? Watch a quick demo" at bounding box center [458, 79] width 916 height 56
click at [200, 95] on div "Want to make more accurate hiring decisions? Watch a quick demo" at bounding box center [458, 79] width 916 height 56
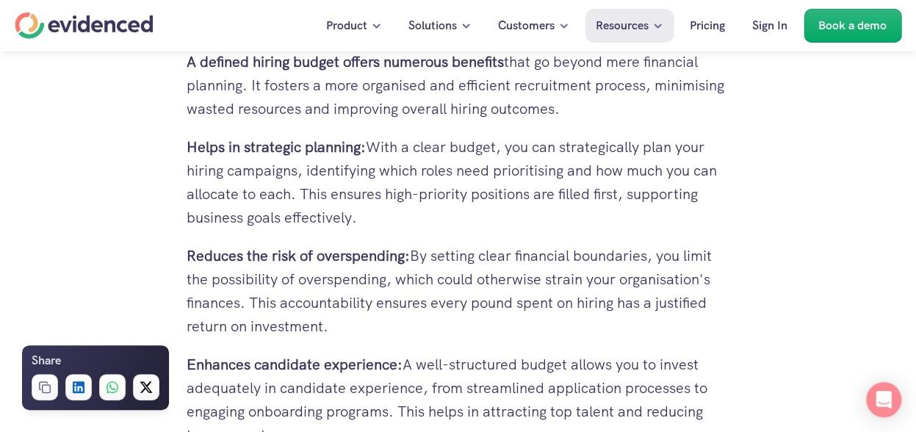
scroll to position [2067, 0]
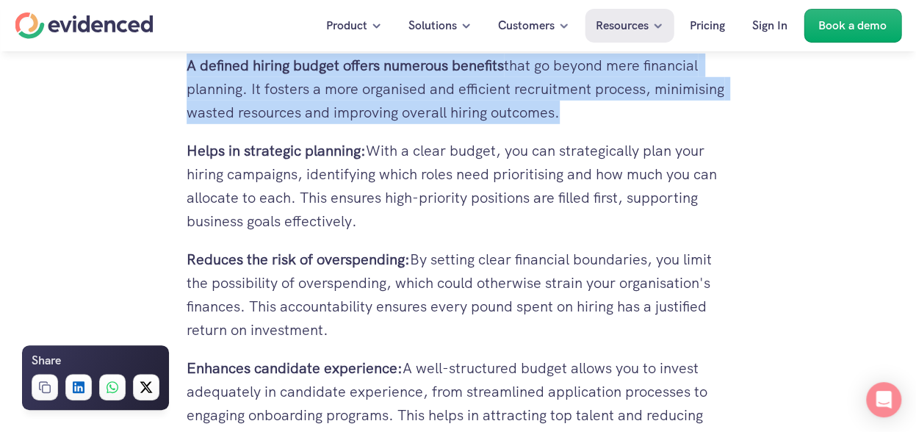
drag, startPoint x: 189, startPoint y: 111, endPoint x: 559, endPoint y: 164, distance: 374.5
click at [559, 124] on p "A defined hiring budget offers numerous benefits that go beyond mere financial …" at bounding box center [457, 89] width 543 height 70
copy p "A defined hiring budget offers numerous benefits that go beyond mere financial …"
drag, startPoint x: 189, startPoint y: 189, endPoint x: 366, endPoint y: 264, distance: 191.2
click at [366, 233] on p "Helps in strategic planning: With a clear budget, you can strategically plan yo…" at bounding box center [457, 186] width 543 height 94
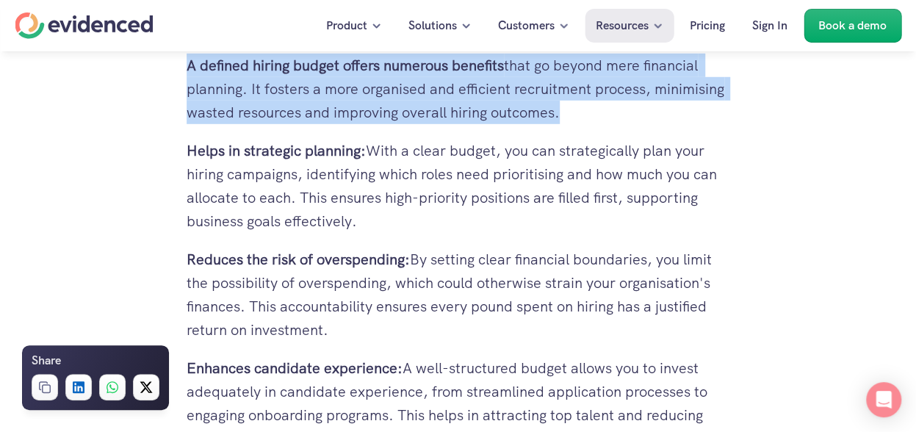
copy p "Helps in strategic planning: With a clear budget, you can strategically plan yo…"
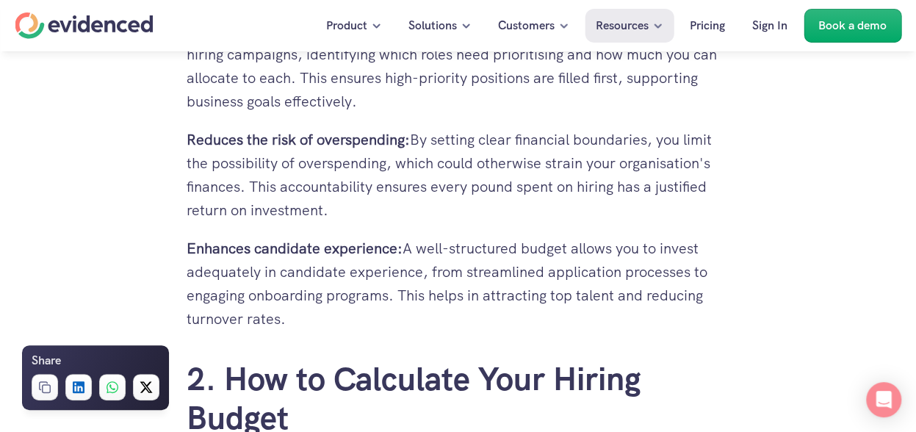
scroll to position [2188, 0]
drag, startPoint x: 189, startPoint y: 181, endPoint x: 357, endPoint y: 253, distance: 182.5
click at [357, 221] on p "Reduces the risk of overspending: By setting clear financial boundaries, you li…" at bounding box center [457, 174] width 543 height 94
drag, startPoint x: 187, startPoint y: 290, endPoint x: 332, endPoint y: 356, distance: 159.0
click at [332, 330] on p "Enhances candidate experience: A well-structured budget allows you to invest ad…" at bounding box center [457, 283] width 543 height 94
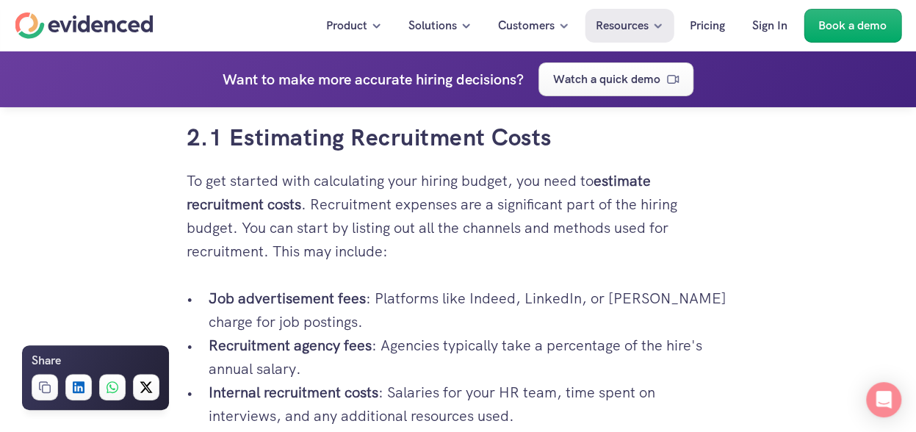
scroll to position [2528, 0]
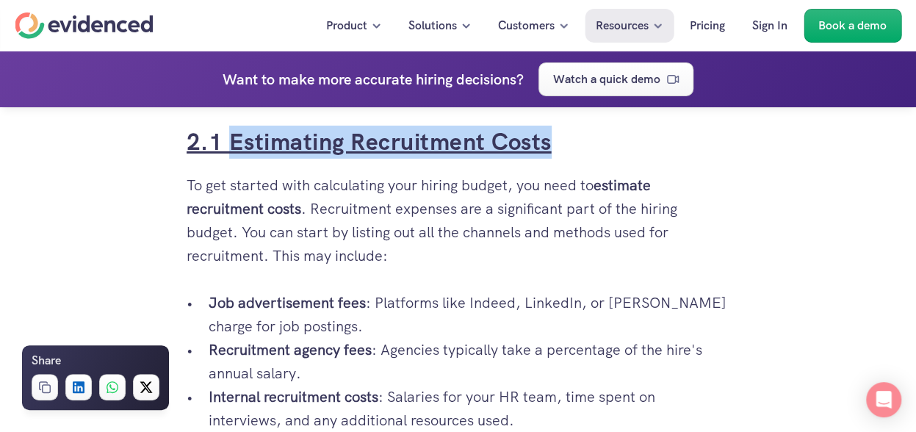
drag, startPoint x: 557, startPoint y: 193, endPoint x: 231, endPoint y: 200, distance: 325.3
click at [231, 159] on h3 "2.1 Estimating Recruitment Costs" at bounding box center [457, 142] width 543 height 33
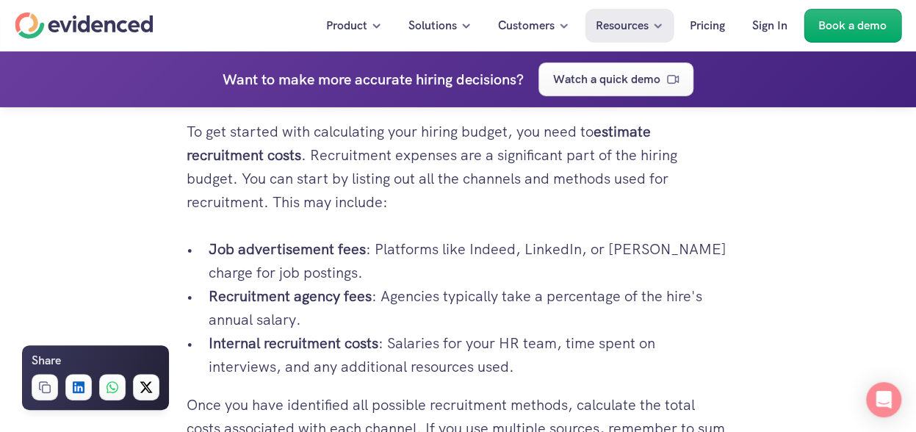
scroll to position [2582, 0]
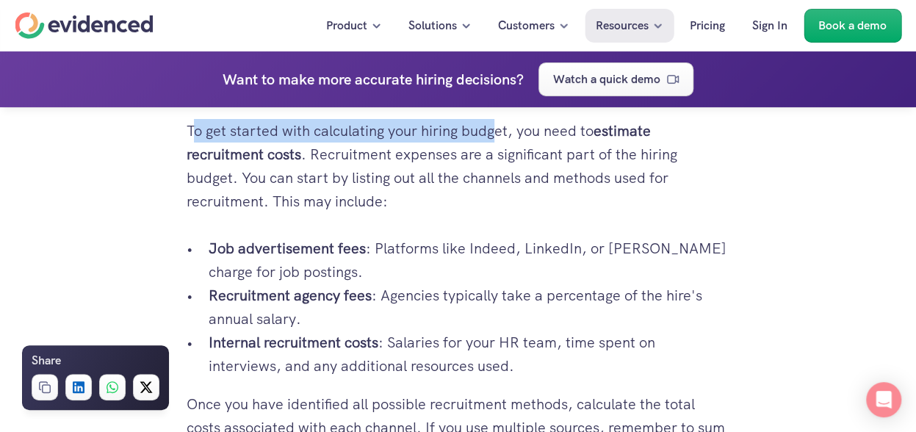
drag, startPoint x: 191, startPoint y: 172, endPoint x: 493, endPoint y: 177, distance: 302.5
click at [493, 177] on p "To get started with calculating your hiring budget, you need to estimate recrui…" at bounding box center [457, 166] width 543 height 94
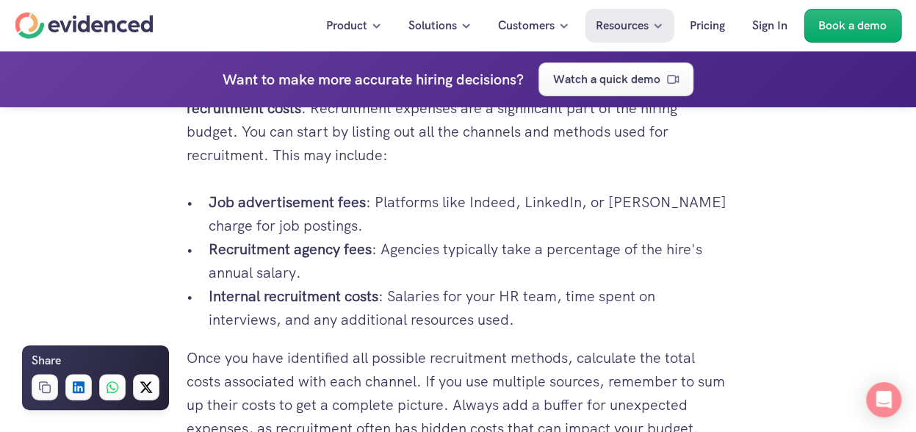
scroll to position [2629, 0]
click at [537, 236] on p "Job advertisement fees : Platforms like Indeed, LinkedIn, or [PERSON_NAME] char…" at bounding box center [469, 212] width 521 height 47
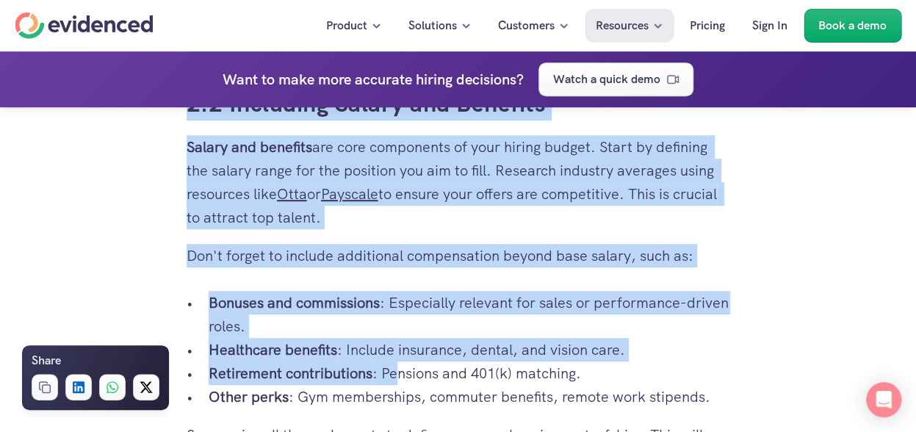
scroll to position [3231, 0]
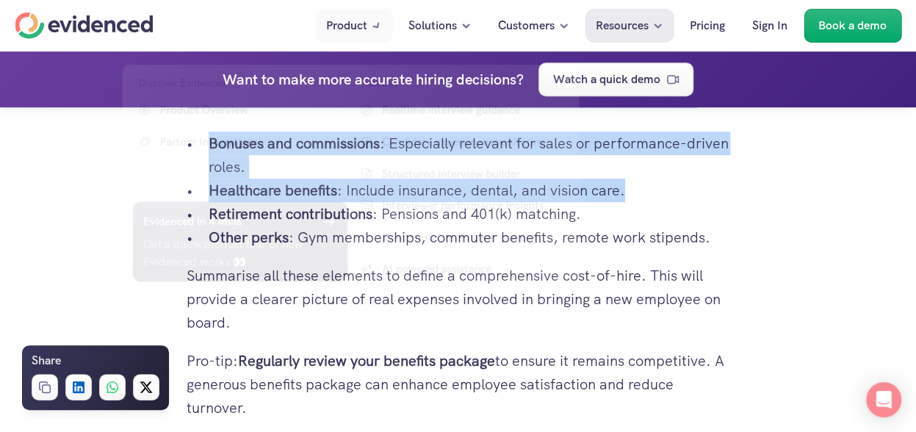
drag, startPoint x: 311, startPoint y: 287, endPoint x: 708, endPoint y: 230, distance: 401.3
click at [708, 230] on div "1. What Is a Hiring Budget? You've got vacancies to fill, but the costs are ris…" at bounding box center [457, 102] width 543 height 5200
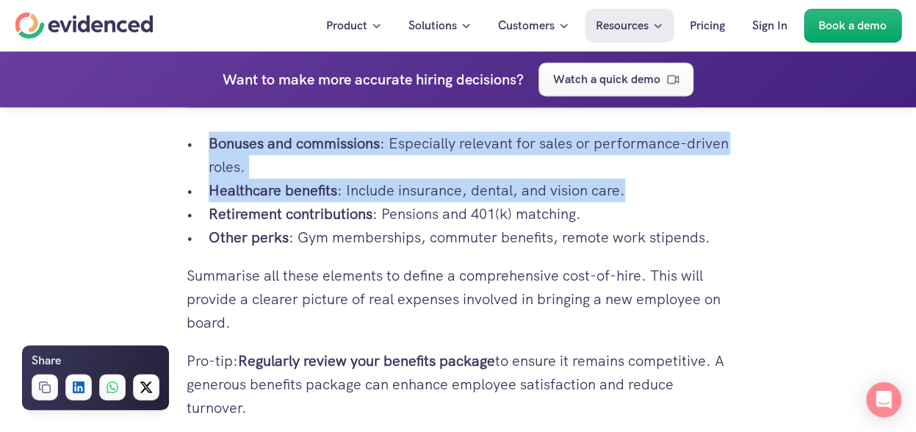
click at [297, 200] on strong "Healthcare benefits" at bounding box center [273, 190] width 128 height 19
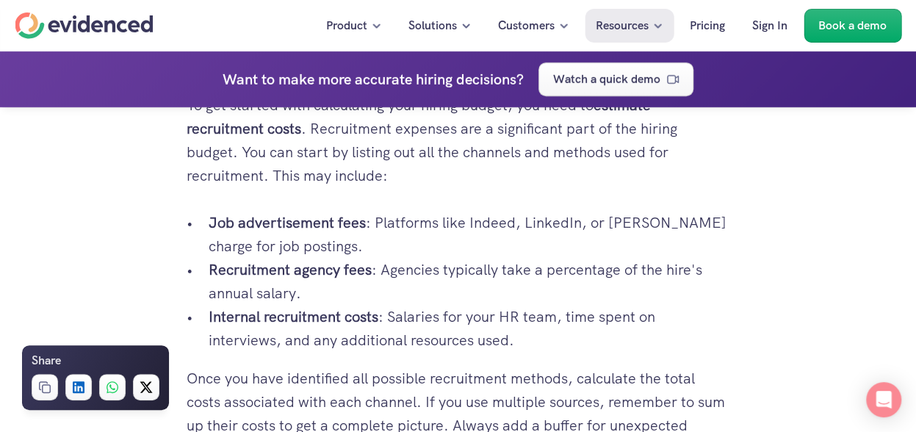
scroll to position [2607, 0]
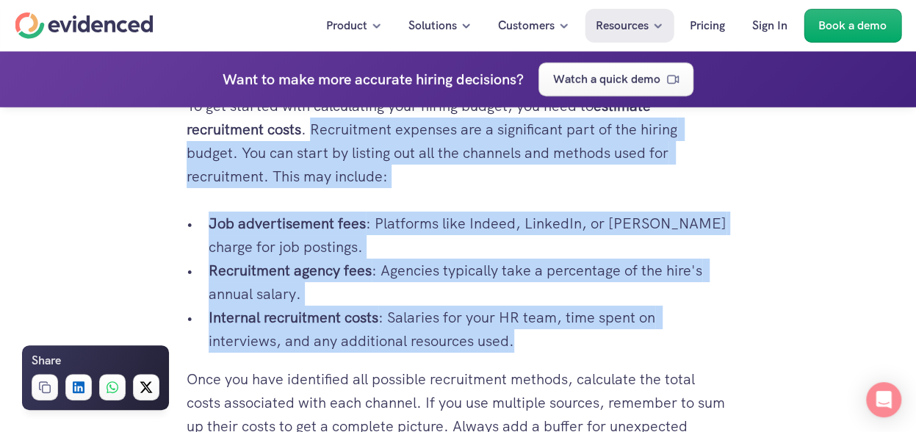
drag, startPoint x: 309, startPoint y: 175, endPoint x: 520, endPoint y: 402, distance: 309.6
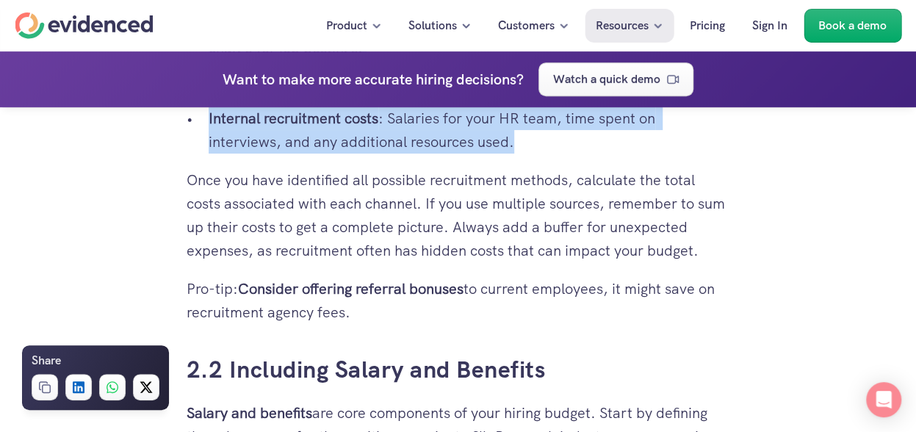
scroll to position [2807, 0]
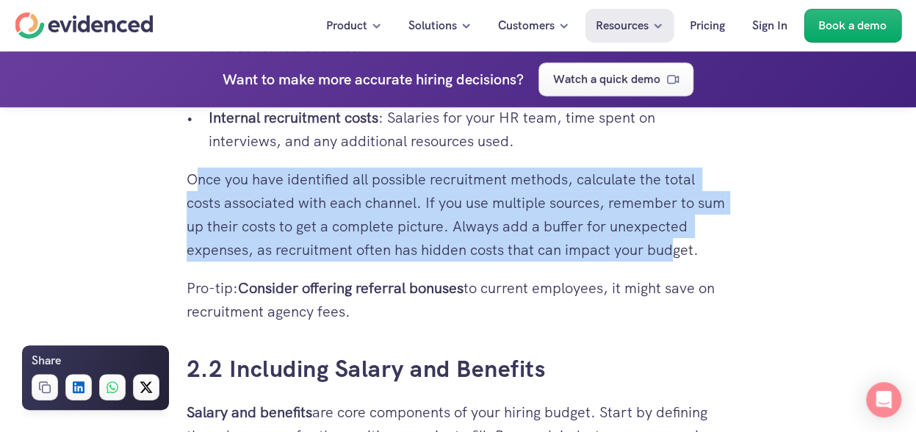
drag, startPoint x: 195, startPoint y: 224, endPoint x: 678, endPoint y: 297, distance: 488.5
click at [678, 261] on p "Once you have identified all possible recruitment methods, calculate the total …" at bounding box center [457, 214] width 543 height 94
drag, startPoint x: 678, startPoint y: 297, endPoint x: 186, endPoint y: 234, distance: 495.1
click at [186, 234] on p "Once you have identified all possible recruitment methods, calculate the total …" at bounding box center [457, 214] width 543 height 94
drag, startPoint x: 244, startPoint y: 336, endPoint x: 367, endPoint y: 361, distance: 126.0
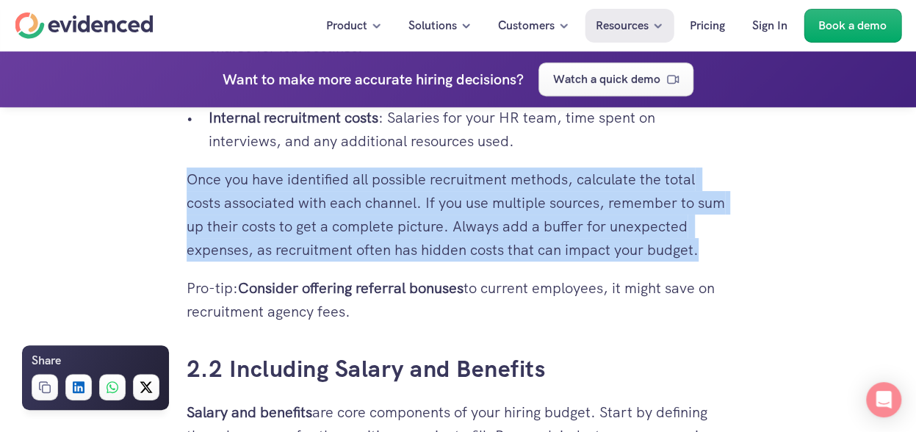
click at [367, 323] on p "Pro-tip: Consider offering referral bonuses to current employees, it might save…" at bounding box center [457, 299] width 543 height 47
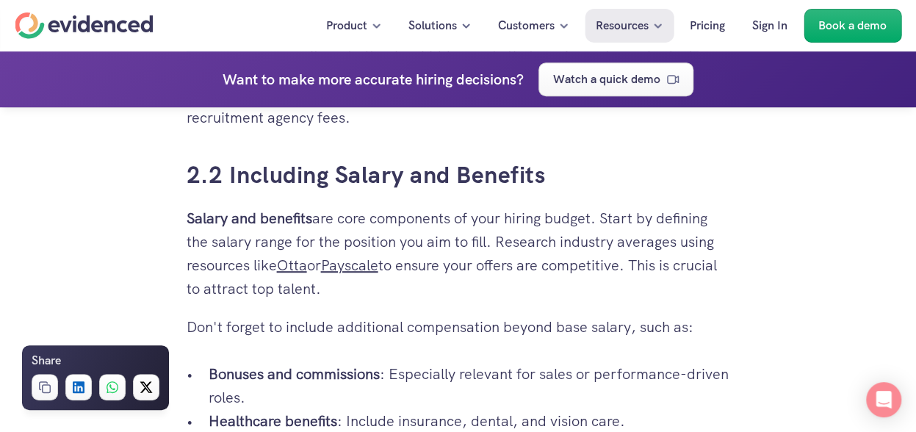
scroll to position [3015, 0]
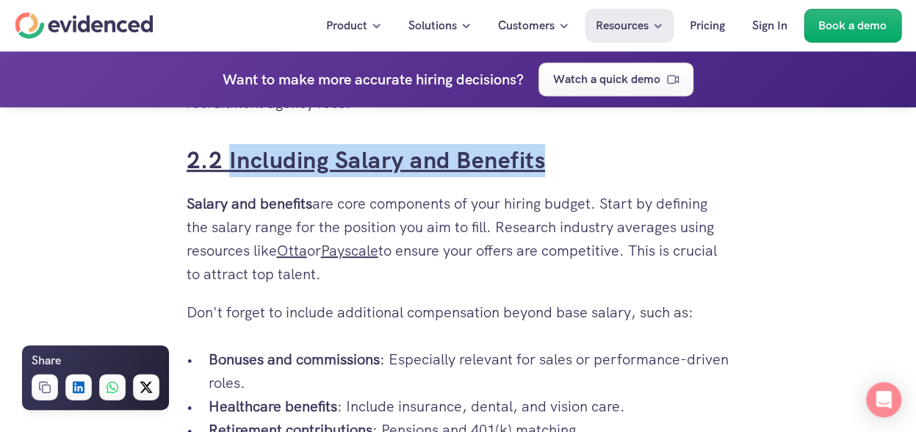
drag, startPoint x: 555, startPoint y: 206, endPoint x: 231, endPoint y: 197, distance: 324.6
click at [231, 177] on h3 "2.2 Including Salary and Benefits" at bounding box center [457, 160] width 543 height 33
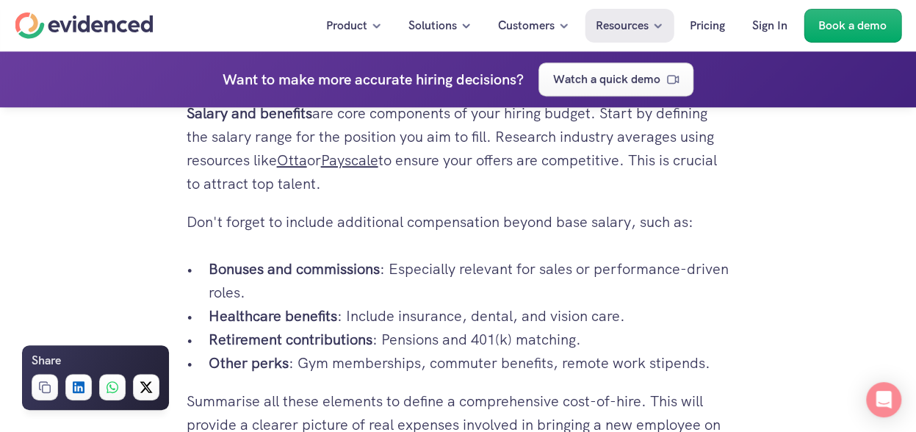
scroll to position [3106, 0]
drag, startPoint x: 192, startPoint y: 157, endPoint x: 371, endPoint y: 159, distance: 179.9
click at [371, 159] on p "Salary and benefits are core components of your hiring budget. Start by definin…" at bounding box center [457, 148] width 543 height 94
drag, startPoint x: 186, startPoint y: 153, endPoint x: 609, endPoint y: 221, distance: 428.2
click at [609, 195] on p "Salary and benefits are core components of your hiring budget. Start by definin…" at bounding box center [457, 148] width 543 height 94
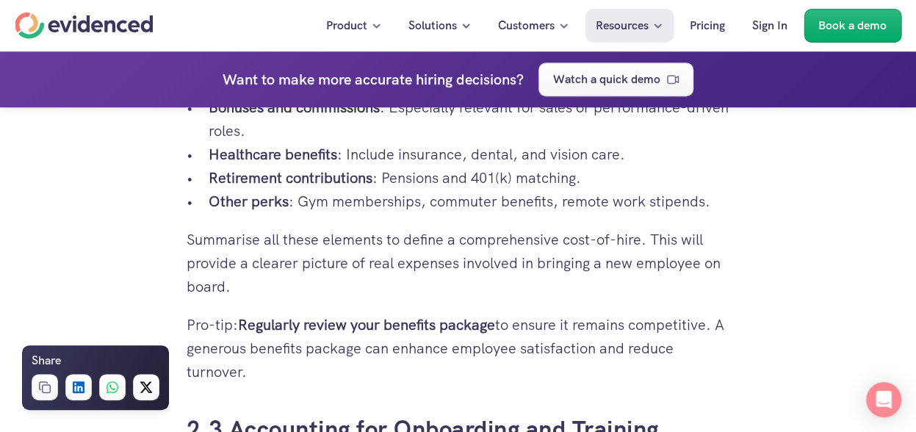
scroll to position [3272, 0]
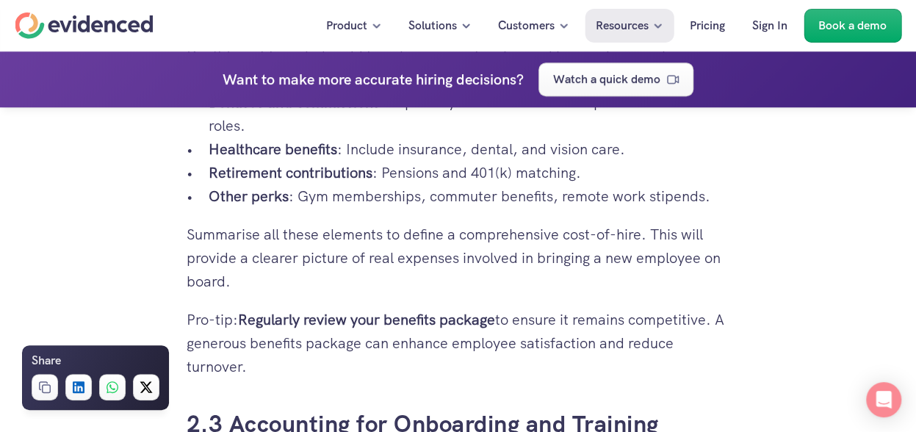
drag, startPoint x: 338, startPoint y: 268, endPoint x: 485, endPoint y: 408, distance: 203.0
click at [485, 408] on div "1. What Is a Hiring Budget? You've got vacancies to fill, but the costs are ris…" at bounding box center [457, 60] width 543 height 5200
click at [847, 263] on div "1. What Is a Hiring Budget? You've got vacancies to fill, but the costs are ris…" at bounding box center [458, 270] width 916 height 6310
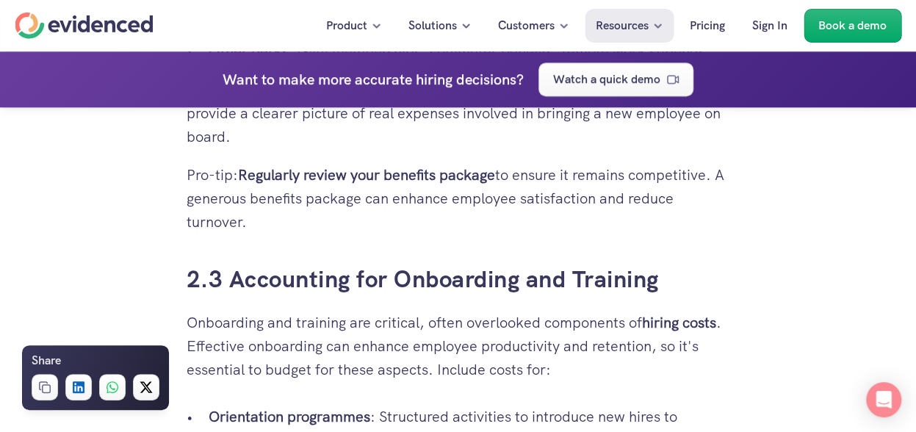
scroll to position [3584, 0]
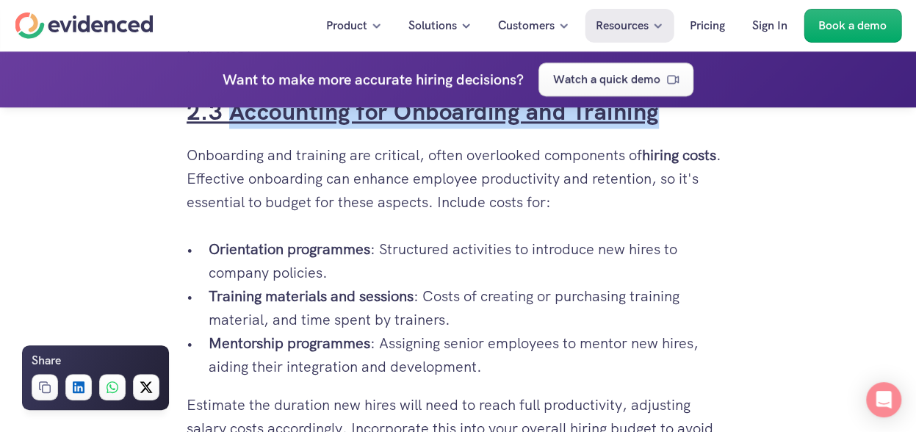
drag, startPoint x: 673, startPoint y: 162, endPoint x: 231, endPoint y: 168, distance: 442.0
click at [231, 128] on h3 "2.3 Accounting for Onboarding and Training" at bounding box center [457, 111] width 543 height 33
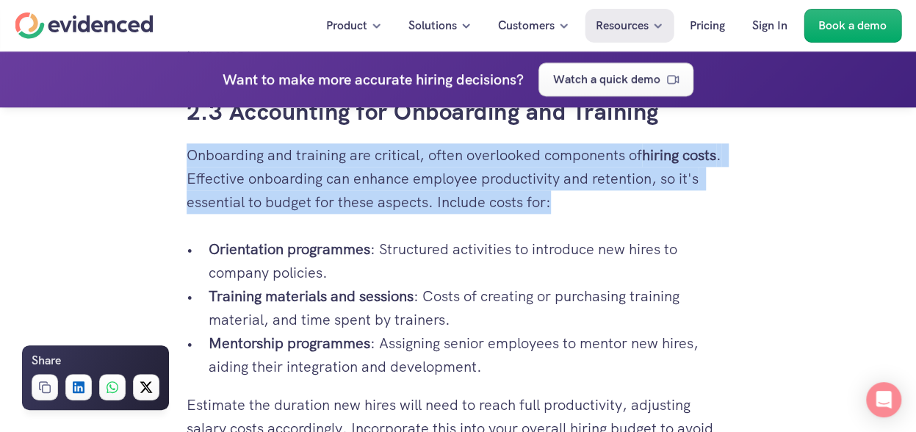
drag, startPoint x: 185, startPoint y: 203, endPoint x: 649, endPoint y: 250, distance: 466.4
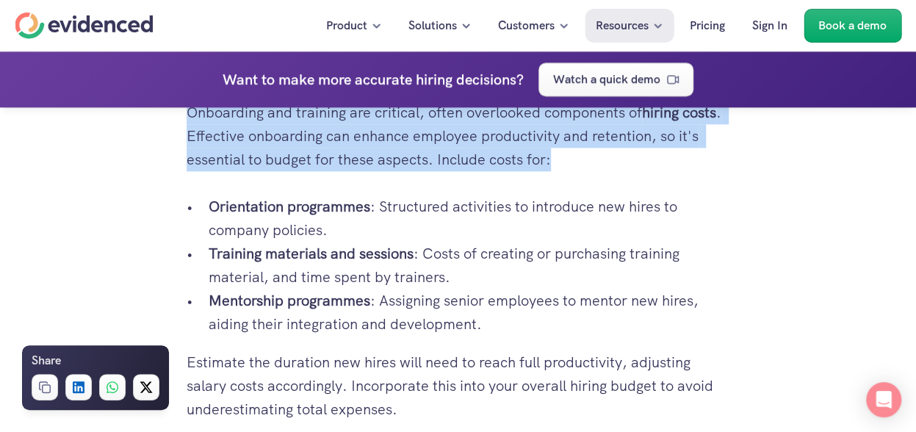
scroll to position [3615, 0]
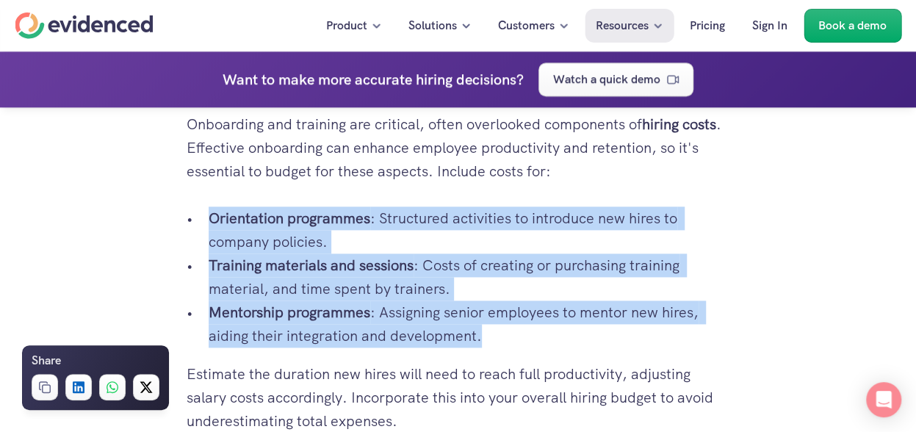
drag, startPoint x: 206, startPoint y: 258, endPoint x: 483, endPoint y: 371, distance: 298.7
click at [483, 347] on ul "Orientation programmes : Structured activities to introduce new hires to compan…" at bounding box center [457, 276] width 543 height 141
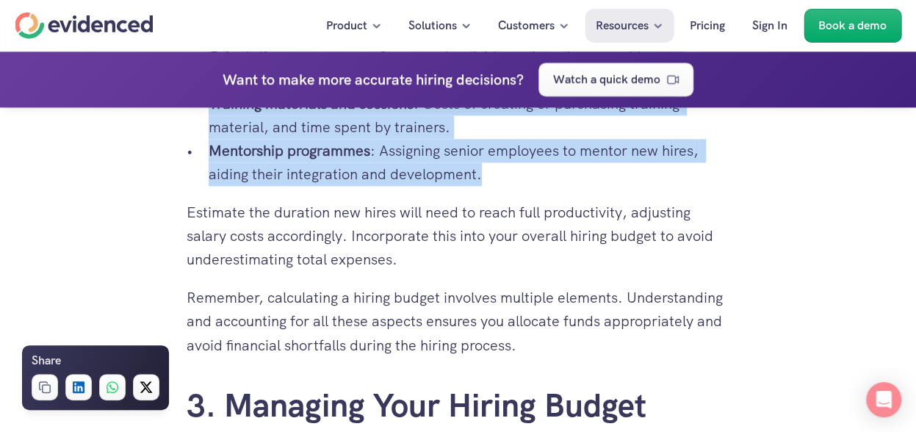
scroll to position [3840, 0]
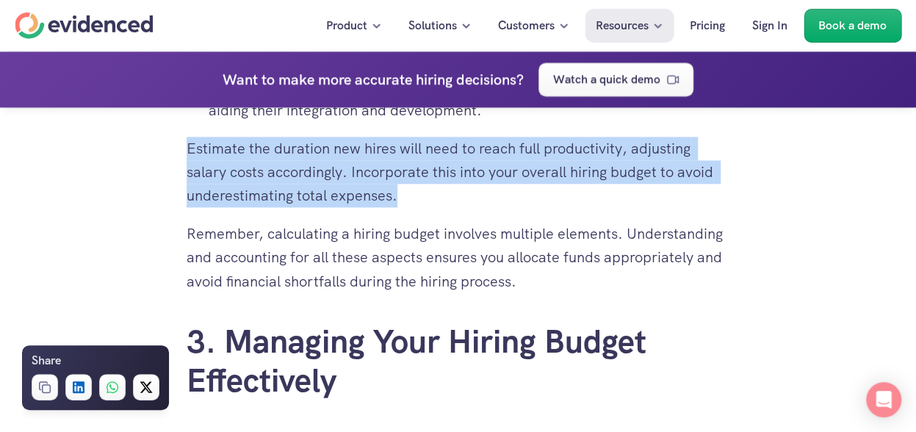
drag, startPoint x: 184, startPoint y: 197, endPoint x: 435, endPoint y: 242, distance: 254.2
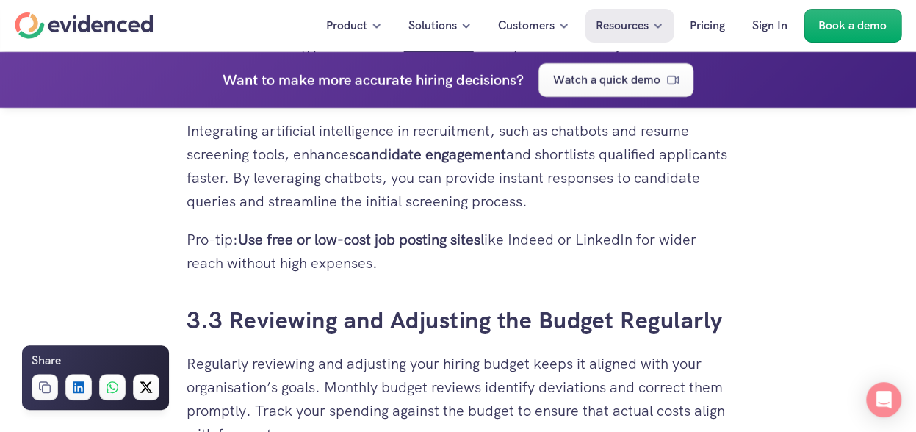
scroll to position [5075, 0]
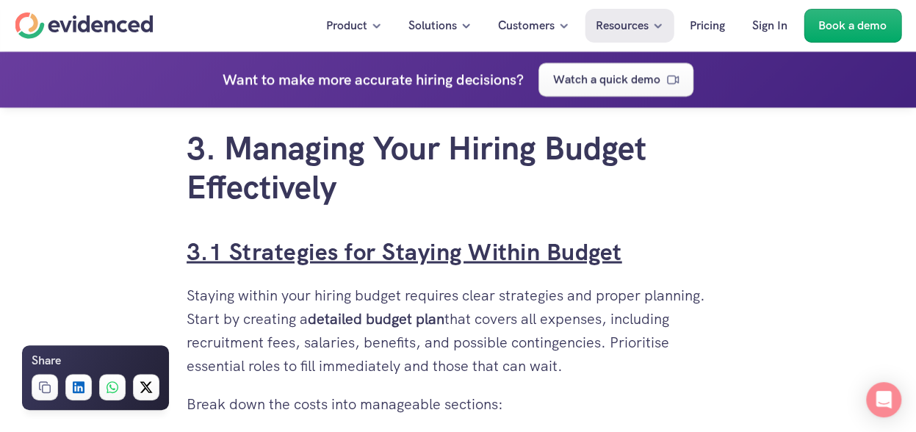
scroll to position [4025, 0]
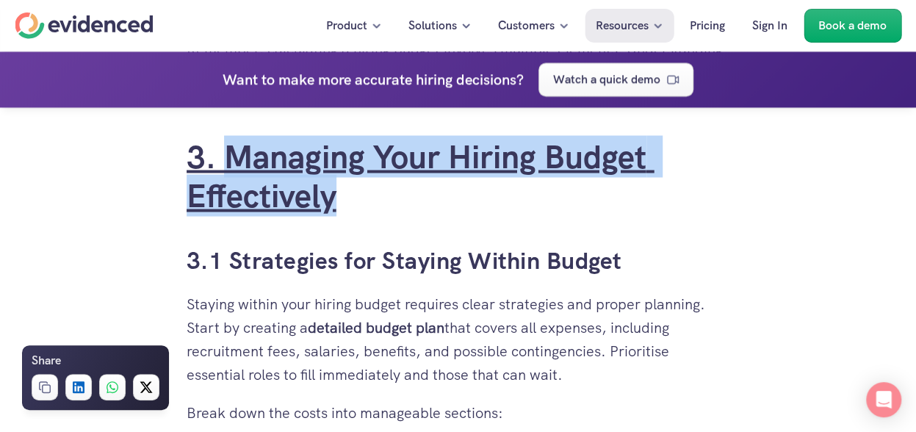
drag, startPoint x: 363, startPoint y: 253, endPoint x: 233, endPoint y: 203, distance: 138.5
click at [233, 203] on h2 "3. Managing Your Hiring Budget Effectively" at bounding box center [457, 176] width 543 height 78
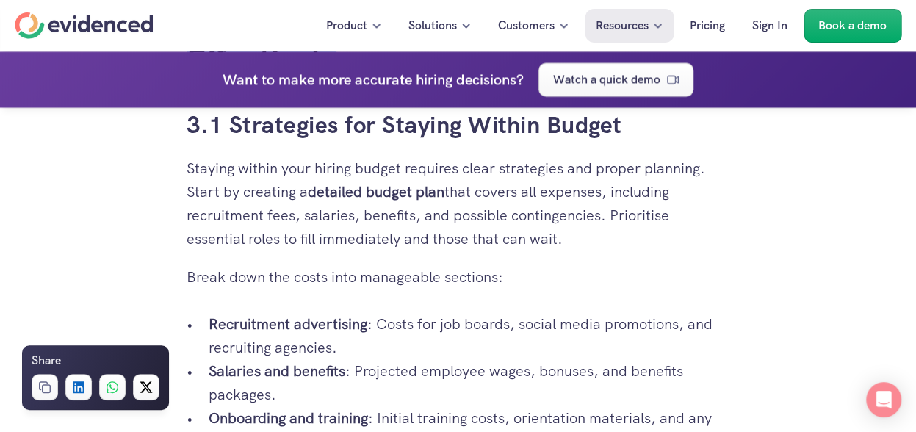
scroll to position [4159, 0]
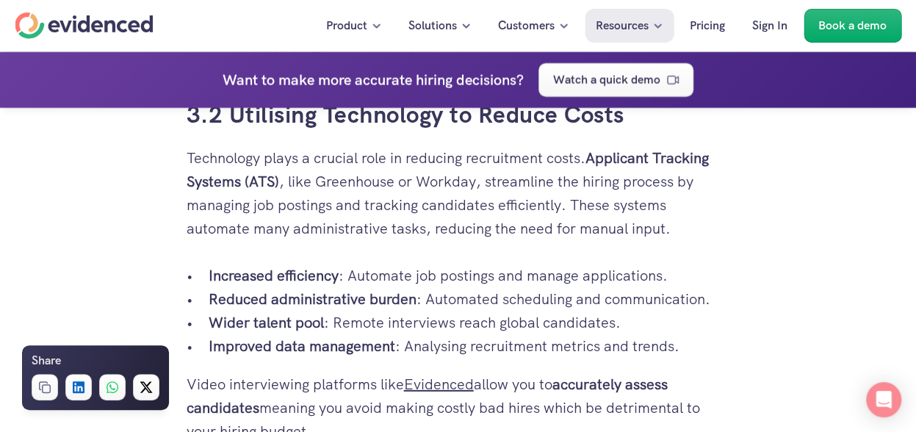
scroll to position [4738, 0]
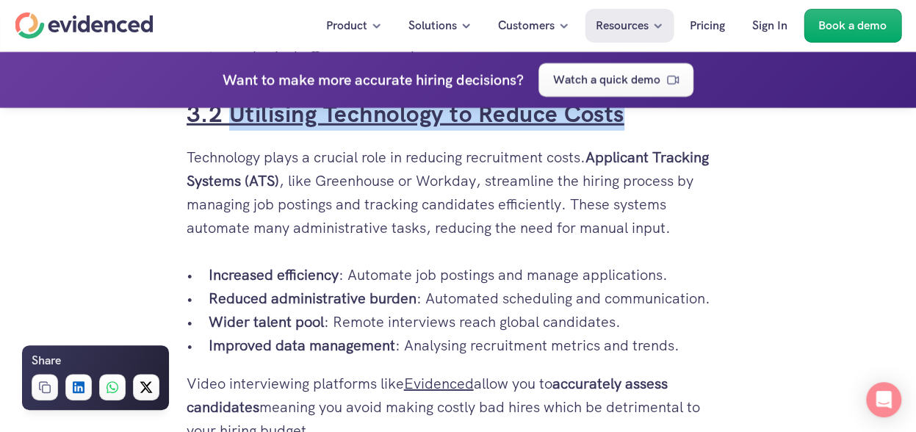
drag, startPoint x: 638, startPoint y: 161, endPoint x: 231, endPoint y: 172, distance: 406.9
click at [231, 131] on h3 "3.2 Utilising Technology to Reduce Costs" at bounding box center [457, 114] width 543 height 33
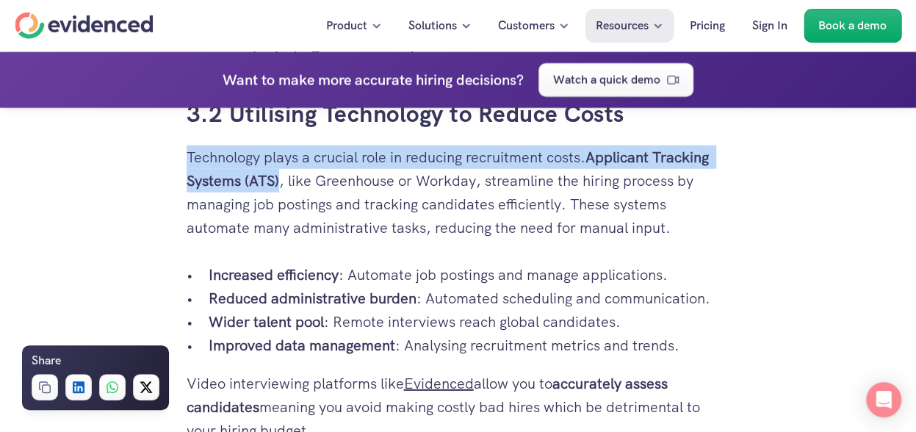
drag, startPoint x: 188, startPoint y: 201, endPoint x: 280, endPoint y: 222, distance: 94.9
click at [280, 222] on p "Technology plays a crucial role in reducing recruitment costs. Applicant Tracki…" at bounding box center [457, 192] width 543 height 94
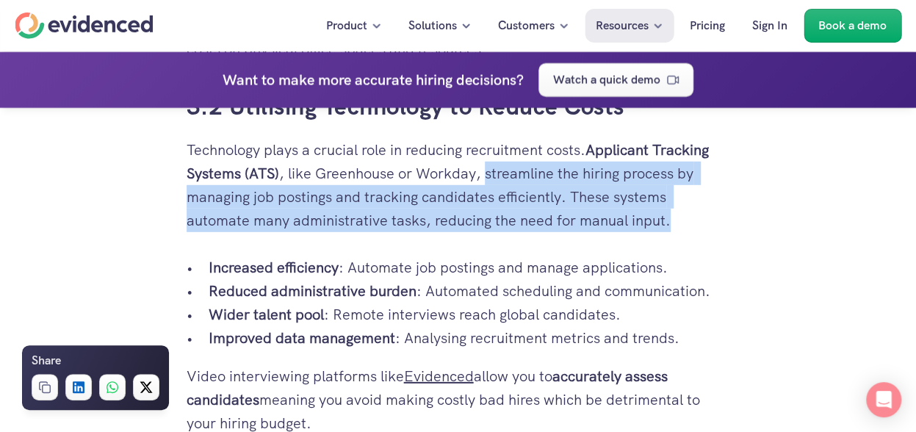
drag, startPoint x: 487, startPoint y: 218, endPoint x: 683, endPoint y: 274, distance: 203.8
click at [683, 232] on p "Technology plays a crucial role in reducing recruitment costs. Applicant Tracki…" at bounding box center [457, 185] width 543 height 94
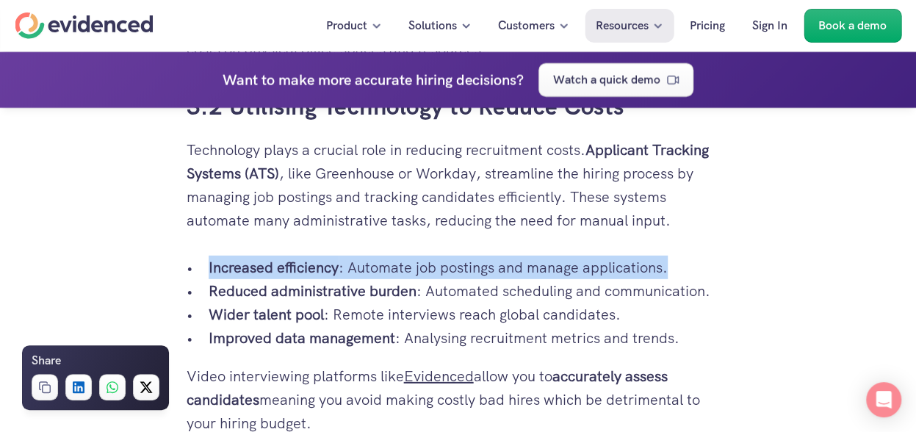
drag, startPoint x: 210, startPoint y: 315, endPoint x: 670, endPoint y: 313, distance: 460.3
click at [670, 279] on p "Increased efficiency : Automate job postings and manage applications." at bounding box center [469, 266] width 521 height 23
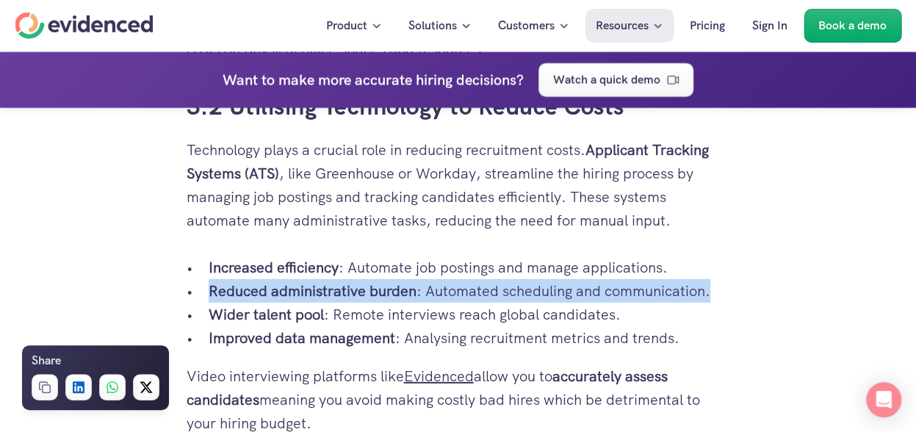
drag, startPoint x: 209, startPoint y: 333, endPoint x: 766, endPoint y: 338, distance: 556.5
drag, startPoint x: 210, startPoint y: 360, endPoint x: 644, endPoint y: 353, distance: 433.9
click at [644, 326] on p "Wider talent pool : Remote interviews reach global candidates." at bounding box center [469, 313] width 521 height 23
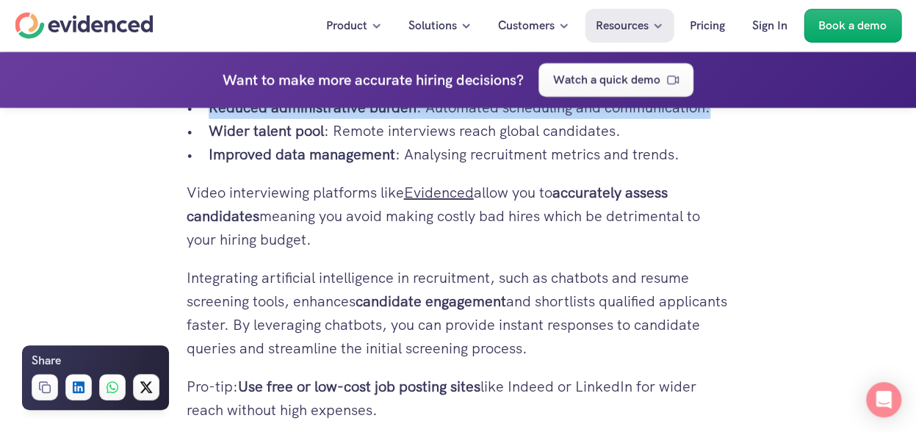
scroll to position [4929, 0]
drag, startPoint x: 209, startPoint y: 203, endPoint x: 673, endPoint y: 196, distance: 464.8
click at [673, 166] on p "Improved data management : Analysing recruitment metrics and trends." at bounding box center [469, 153] width 521 height 23
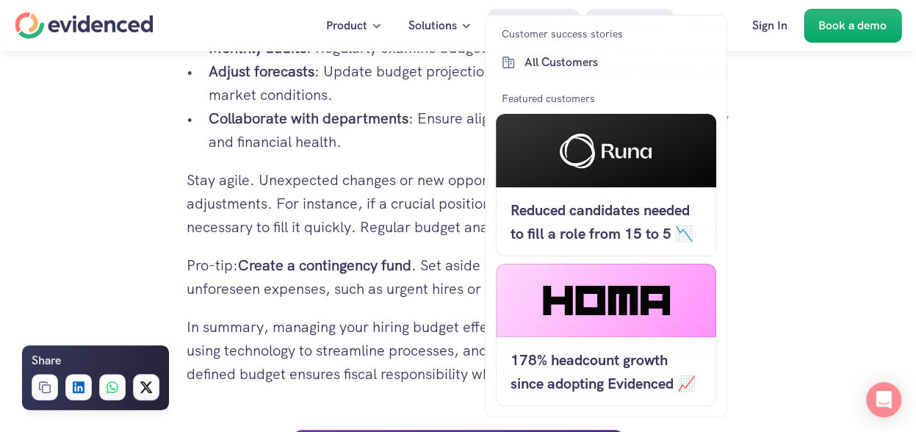
scroll to position [5500, 0]
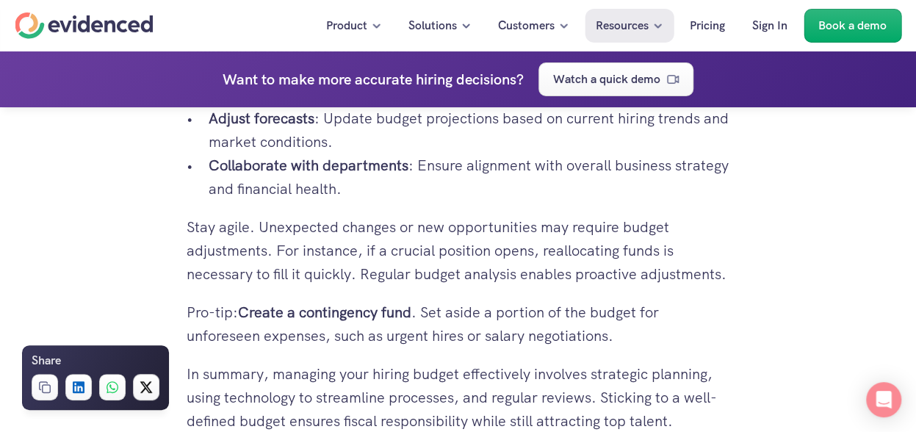
drag, startPoint x: 185, startPoint y: 245, endPoint x: 626, endPoint y: 377, distance: 459.7
click at [471, 286] on p "Stay agile. Unexpected changes or new opportunities may require budget adjustme…" at bounding box center [457, 250] width 543 height 70
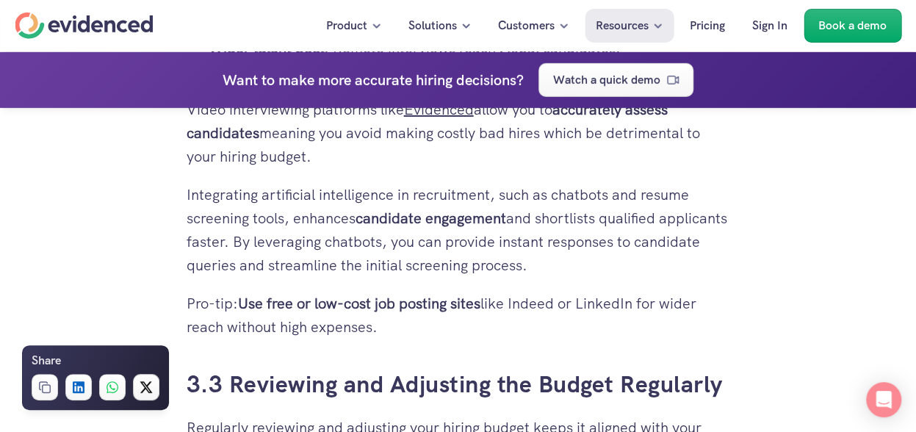
scroll to position [4983, 0]
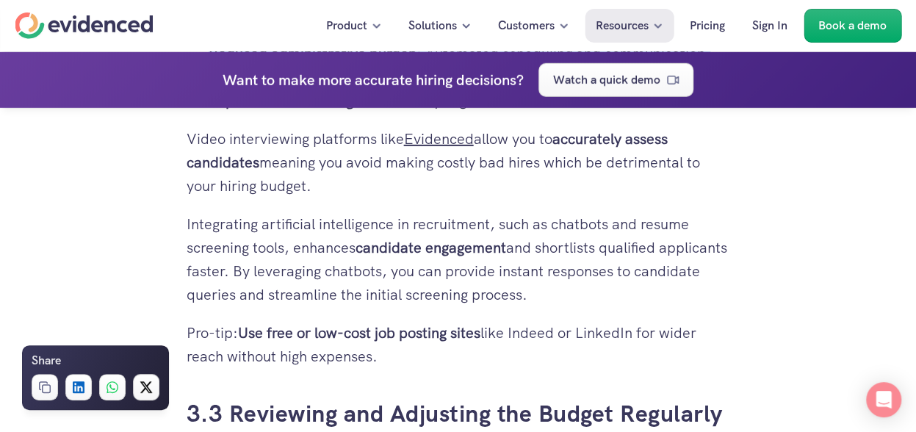
drag, startPoint x: 187, startPoint y: 271, endPoint x: 383, endPoint y: 396, distance: 232.4
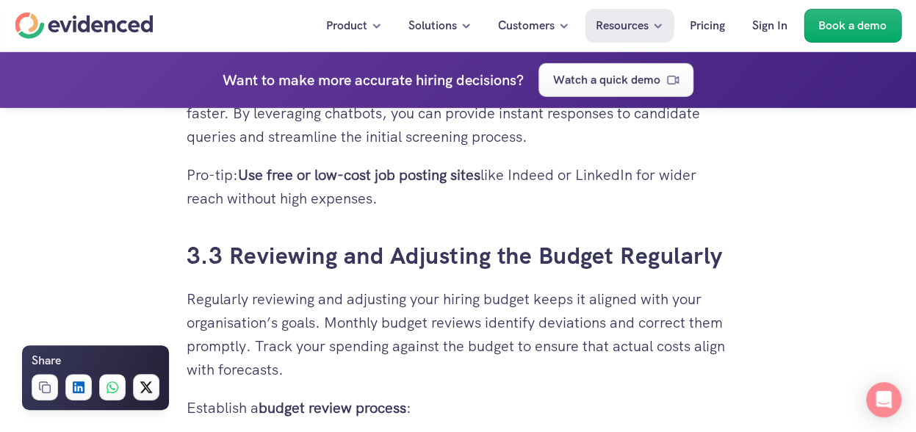
scroll to position [5143, 0]
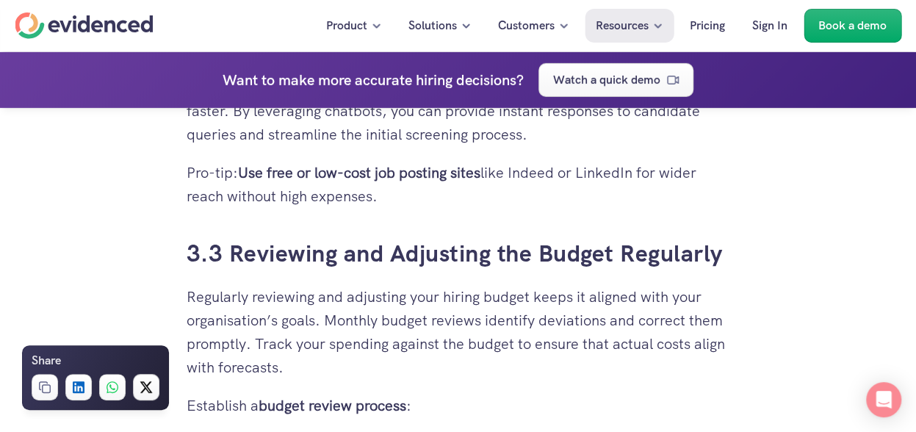
drag, startPoint x: 726, startPoint y: 300, endPoint x: 231, endPoint y: 280, distance: 496.0
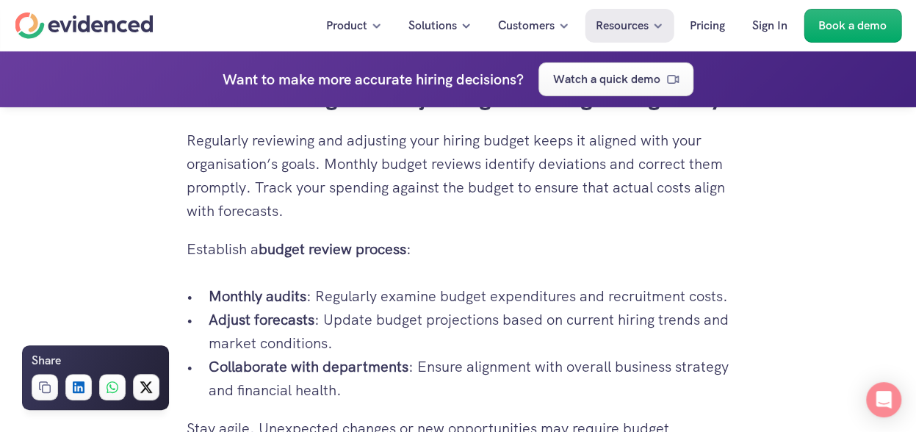
scroll to position [5299, 0]
drag, startPoint x: 186, startPoint y: 183, endPoint x: 257, endPoint y: 209, distance: 75.0
drag, startPoint x: 257, startPoint y: 209, endPoint x: 285, endPoint y: 258, distance: 56.6
click at [285, 223] on p "Regularly reviewing and adjusting your hiring budget keeps it aligned with your…" at bounding box center [457, 176] width 543 height 94
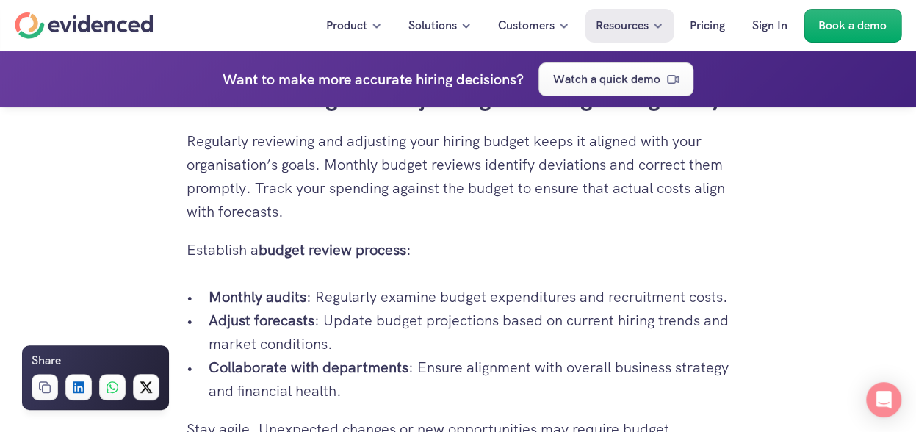
drag, startPoint x: 186, startPoint y: 187, endPoint x: 272, endPoint y: 211, distance: 89.1
drag, startPoint x: 272, startPoint y: 211, endPoint x: 286, endPoint y: 266, distance: 56.8
click at [286, 223] on p "Regularly reviewing and adjusting your hiring budget keeps it aligned with your…" at bounding box center [457, 176] width 543 height 94
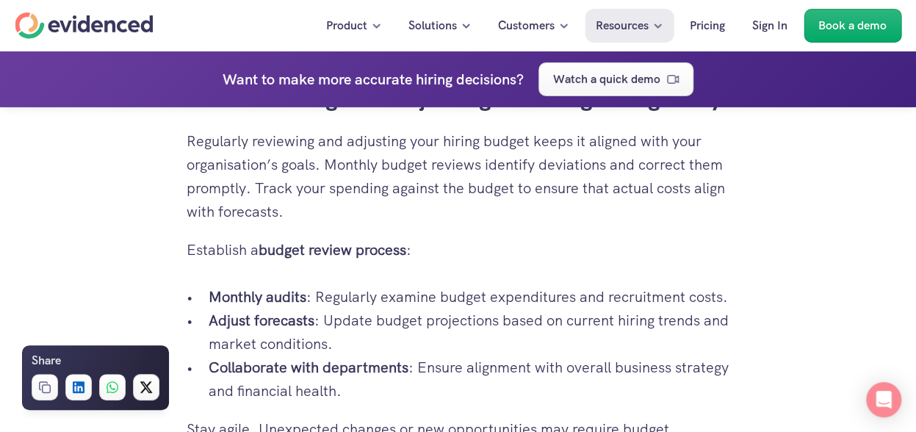
click at [293, 223] on p "Regularly reviewing and adjusting your hiring budget keeps it aligned with your…" at bounding box center [457, 176] width 543 height 94
drag, startPoint x: 287, startPoint y: 258, endPoint x: 188, endPoint y: 195, distance: 117.9
click at [188, 195] on p "Regularly reviewing and adjusting your hiring budget keeps it aligned with your…" at bounding box center [457, 176] width 543 height 94
drag, startPoint x: 420, startPoint y: 291, endPoint x: 187, endPoint y: 294, distance: 232.7
click at [187, 261] on p "Establish a budget review process :" at bounding box center [457, 249] width 543 height 23
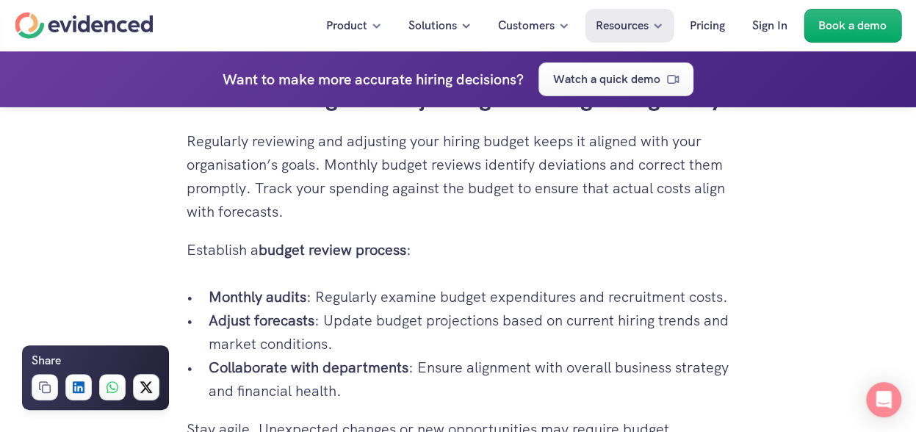
drag, startPoint x: 211, startPoint y: 345, endPoint x: 729, endPoint y: 350, distance: 517.6
drag, startPoint x: 213, startPoint y: 364, endPoint x: 366, endPoint y: 390, distance: 154.9
click at [366, 355] on p "Adjust forecasts : Update budget projections based on current hiring trends and…" at bounding box center [469, 331] width 521 height 47
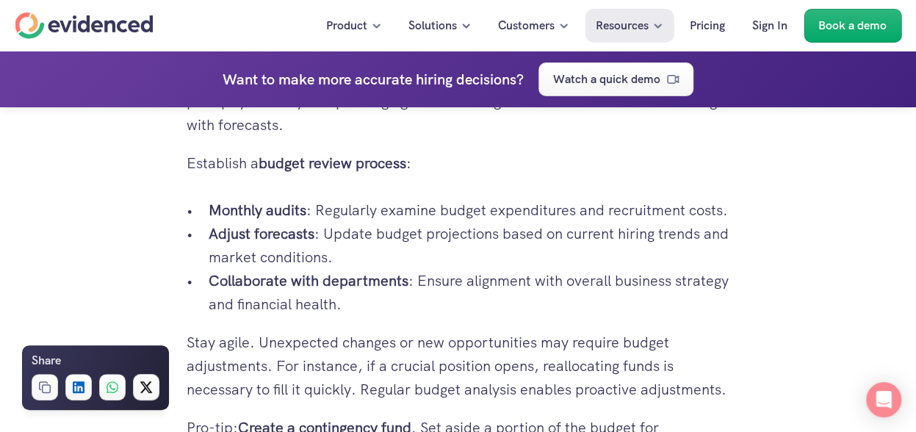
scroll to position [5427, 0]
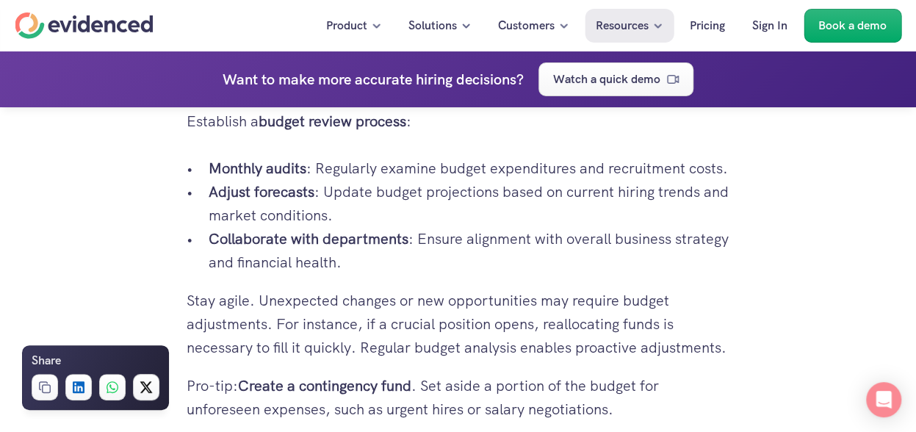
drag, startPoint x: 207, startPoint y: 286, endPoint x: 374, endPoint y: 306, distance: 167.9
click at [374, 274] on ul "Monthly audits : Regularly examine budget expenditures and recruitment costs. A…" at bounding box center [457, 214] width 543 height 117
drag, startPoint x: 194, startPoint y: 347, endPoint x: 285, endPoint y: 355, distance: 91.4
click at [285, 355] on p "Stay agile. Unexpected changes or new opportunities may require budget adjustme…" at bounding box center [457, 324] width 543 height 70
drag, startPoint x: 285, startPoint y: 355, endPoint x: 270, endPoint y: 330, distance: 29.6
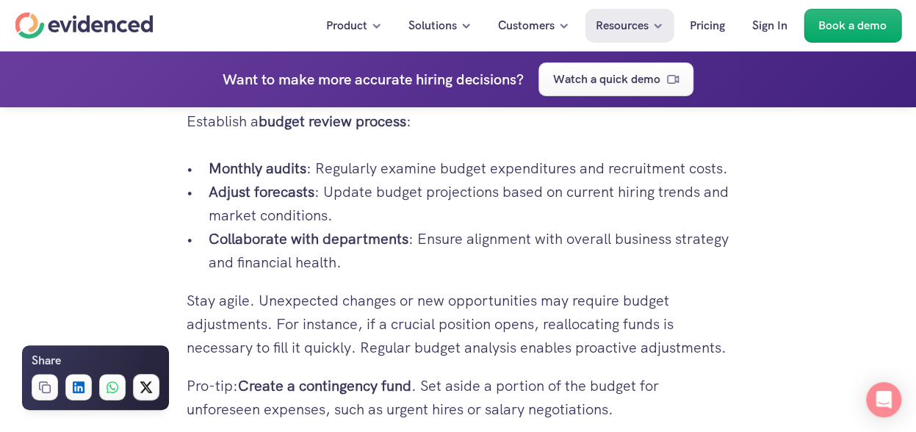
click at [267, 341] on p "Stay agile. Unexpected changes or new opportunities may require budget adjustme…" at bounding box center [457, 324] width 543 height 70
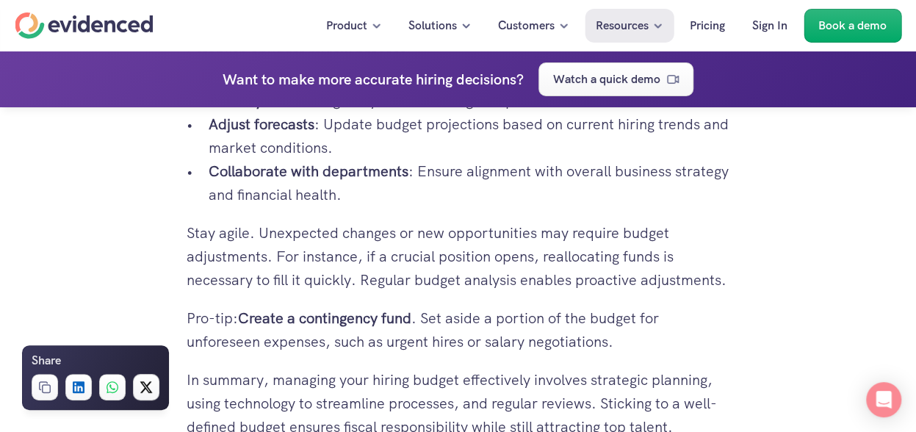
scroll to position [5495, 0]
drag, startPoint x: 189, startPoint y: 277, endPoint x: 663, endPoint y: 380, distance: 484.7
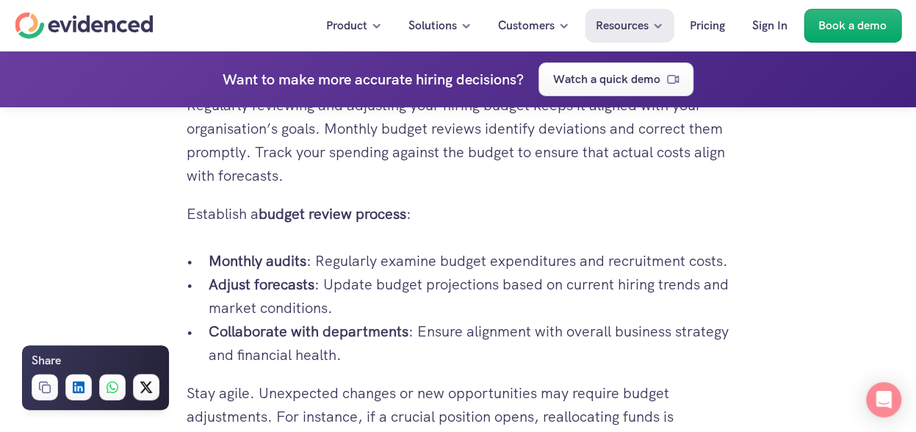
scroll to position [5340, 0]
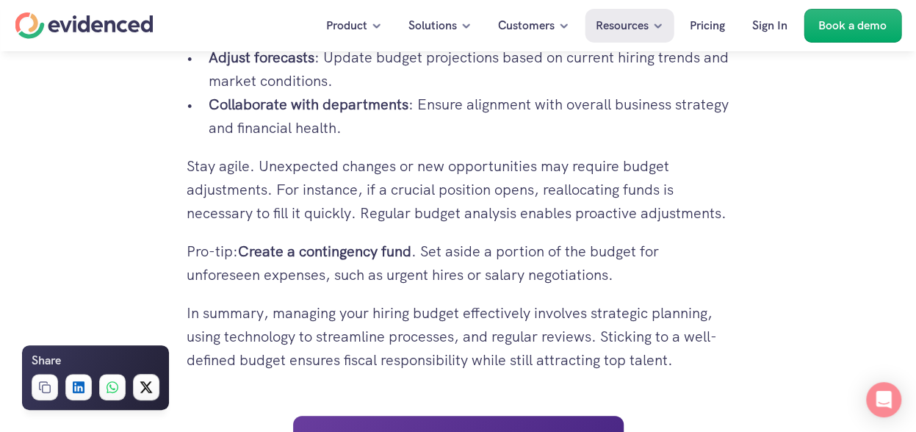
scroll to position [5562, 0]
